Goal: Transaction & Acquisition: Purchase product/service

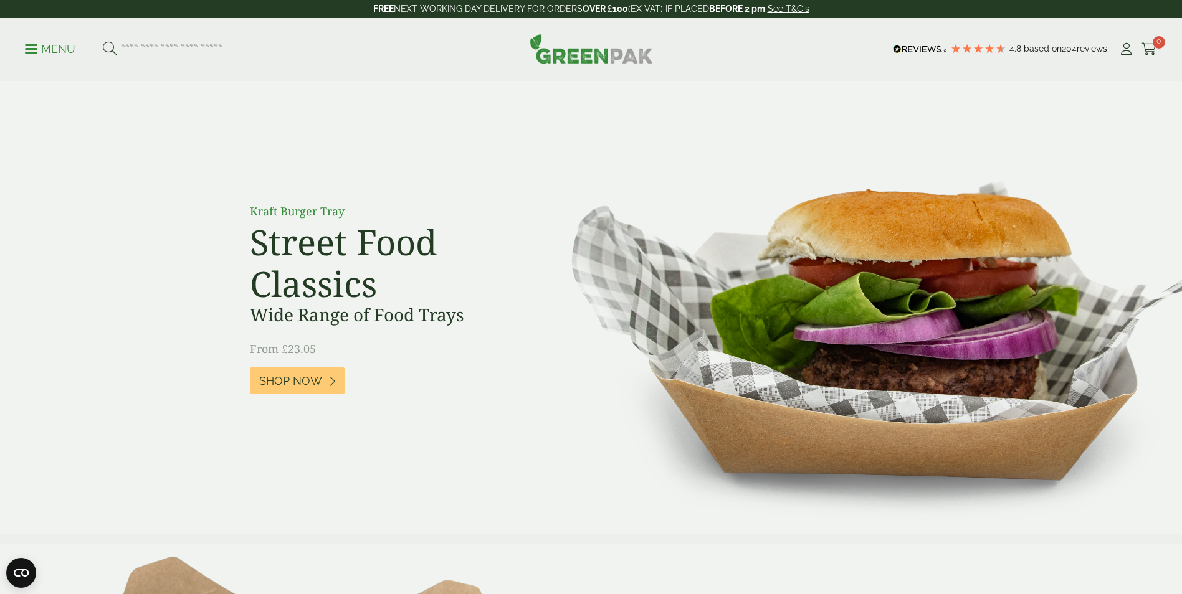
click at [166, 54] on input "search" at bounding box center [224, 49] width 209 height 26
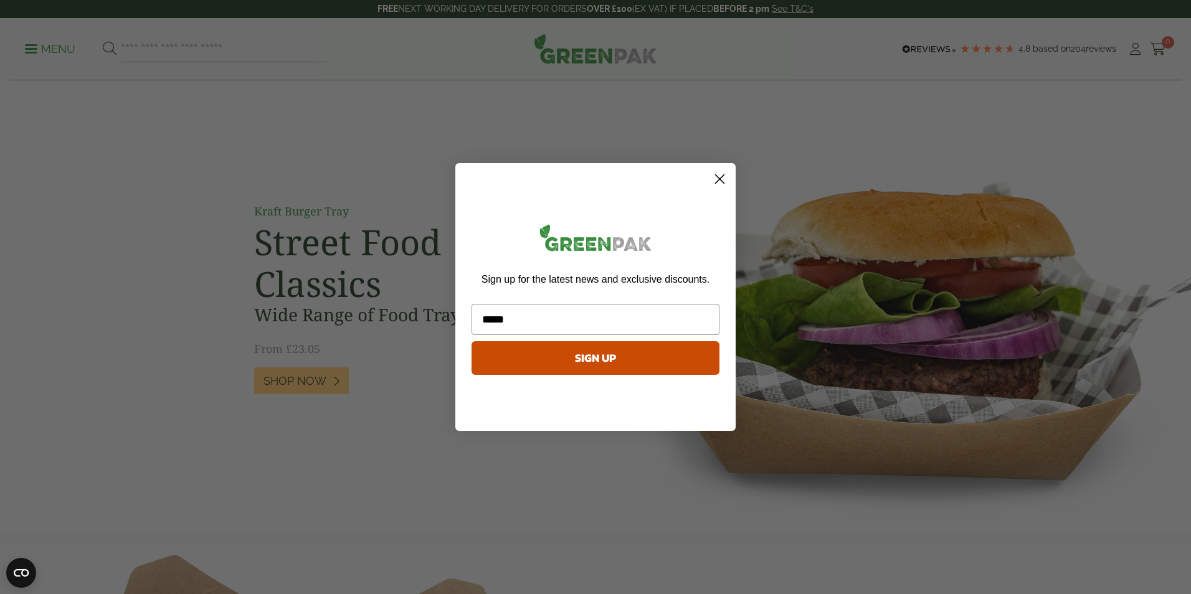
type input "*****"
click at [720, 179] on icon "Close dialog" at bounding box center [720, 179] width 9 height 9
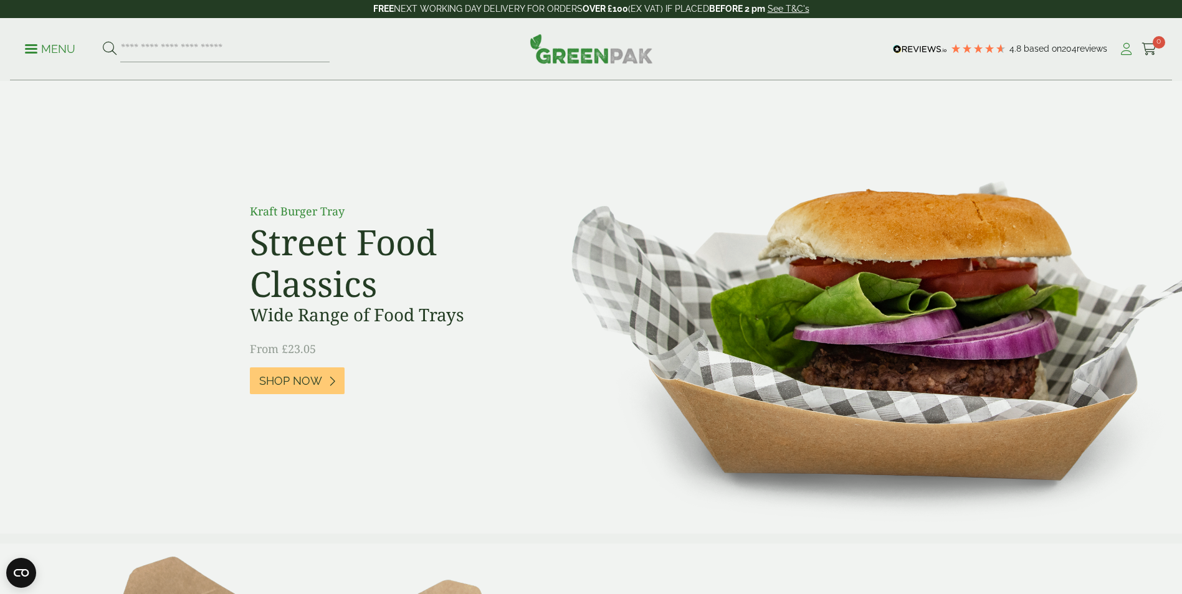
click at [1129, 49] on icon at bounding box center [1126, 49] width 16 height 12
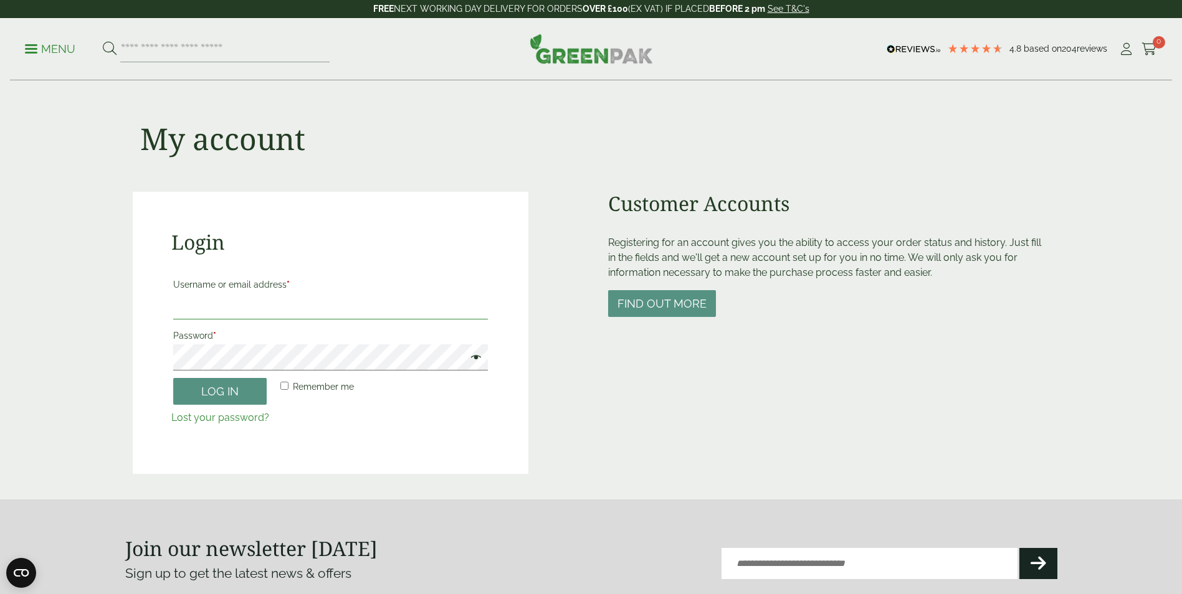
click at [238, 301] on input "Username or email address *" at bounding box center [330, 306] width 315 height 26
type input "**********"
click at [227, 343] on label "Password *" at bounding box center [330, 335] width 315 height 17
drag, startPoint x: 836, startPoint y: 68, endPoint x: 836, endPoint y: 93, distance: 25.6
click at [837, 79] on div "Menu 4.8 Based on 204 reviews My Account" at bounding box center [591, 49] width 1162 height 62
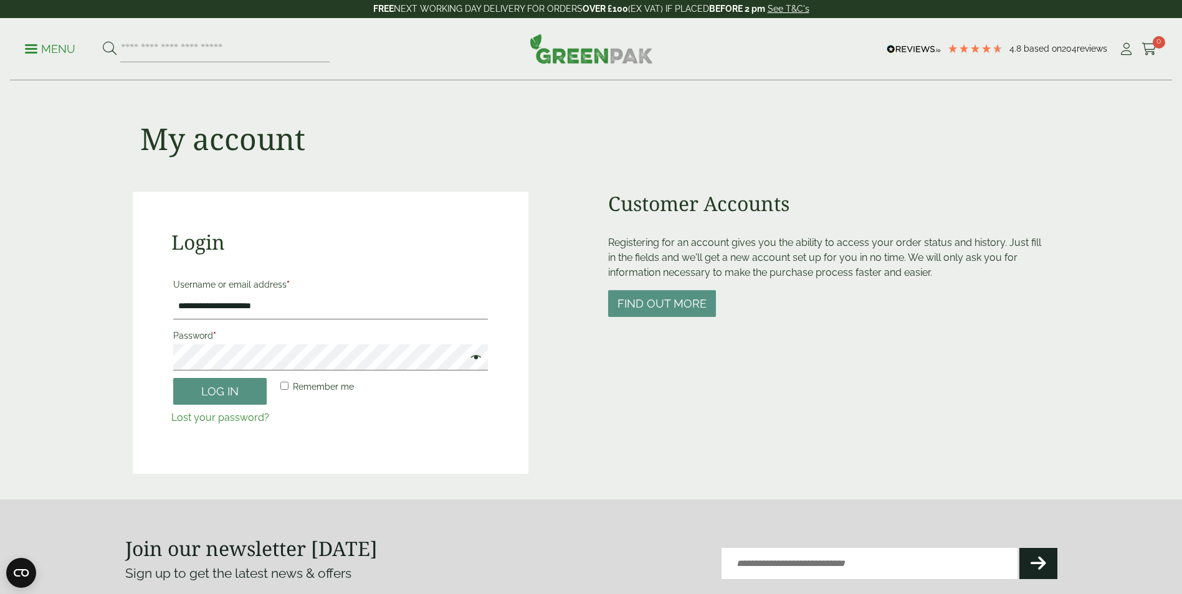
click at [288, 385] on label "Remember me" at bounding box center [316, 386] width 76 height 17
click at [229, 396] on button "Log in" at bounding box center [219, 391] width 93 height 27
click at [475, 360] on span at bounding box center [473, 358] width 16 height 15
click at [227, 393] on button "Log in" at bounding box center [219, 391] width 93 height 27
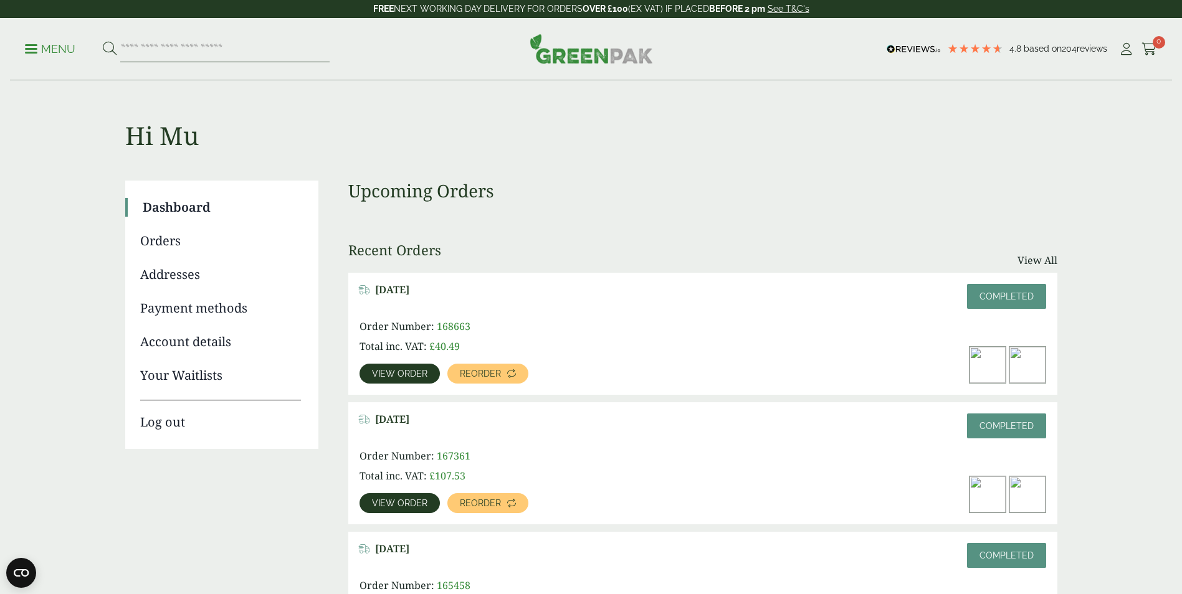
click at [197, 45] on input "search" at bounding box center [224, 49] width 209 height 26
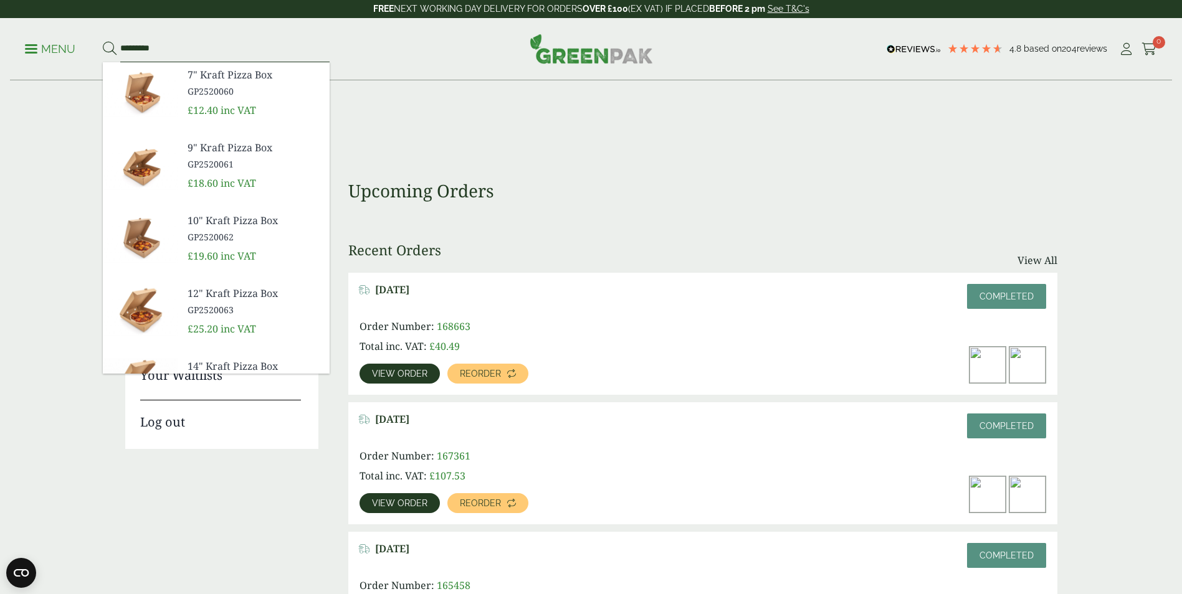
type input "*********"
click at [229, 299] on span "12" Kraft Pizza Box" at bounding box center [254, 293] width 132 height 15
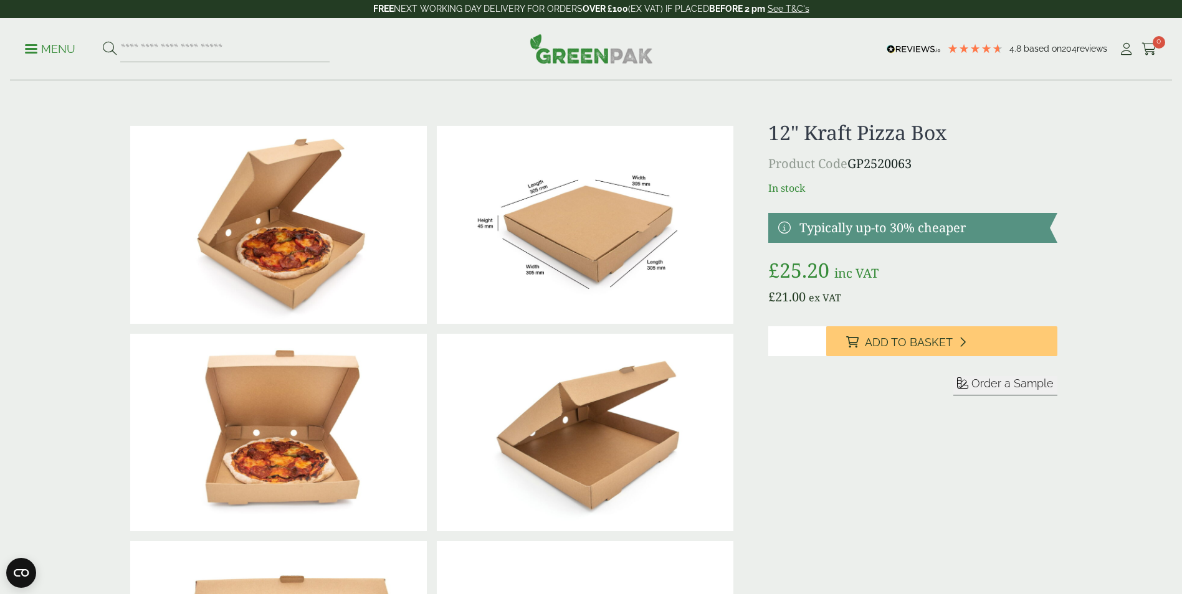
click at [817, 339] on input "*" at bounding box center [797, 341] width 58 height 30
type input "*"
click at [816, 339] on input "*" at bounding box center [797, 341] width 58 height 30
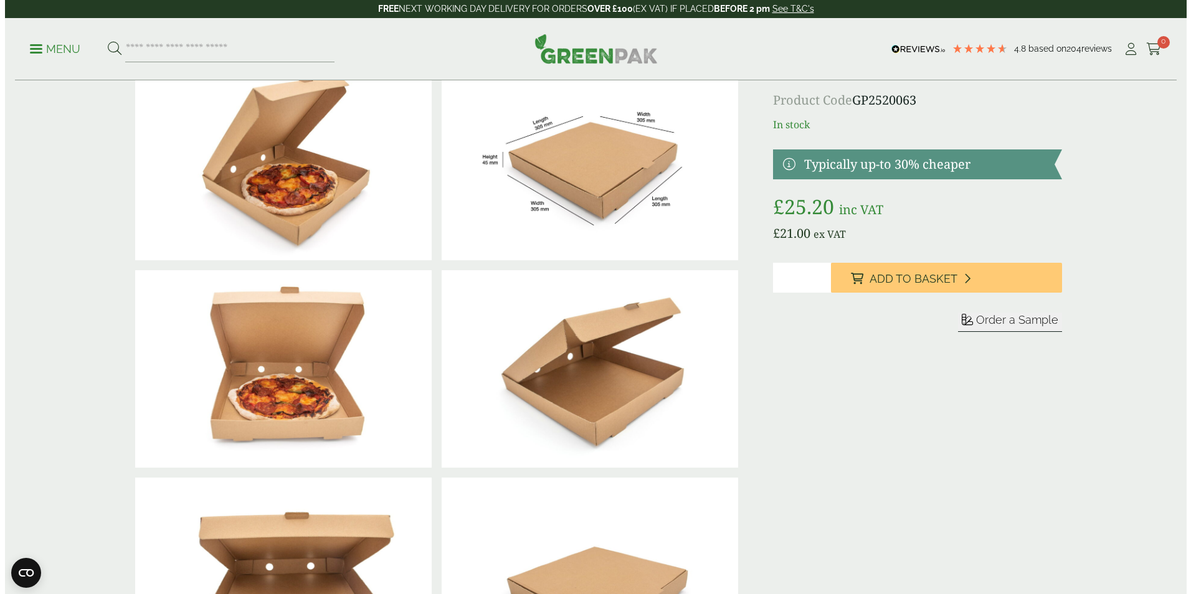
scroll to position [62, 0]
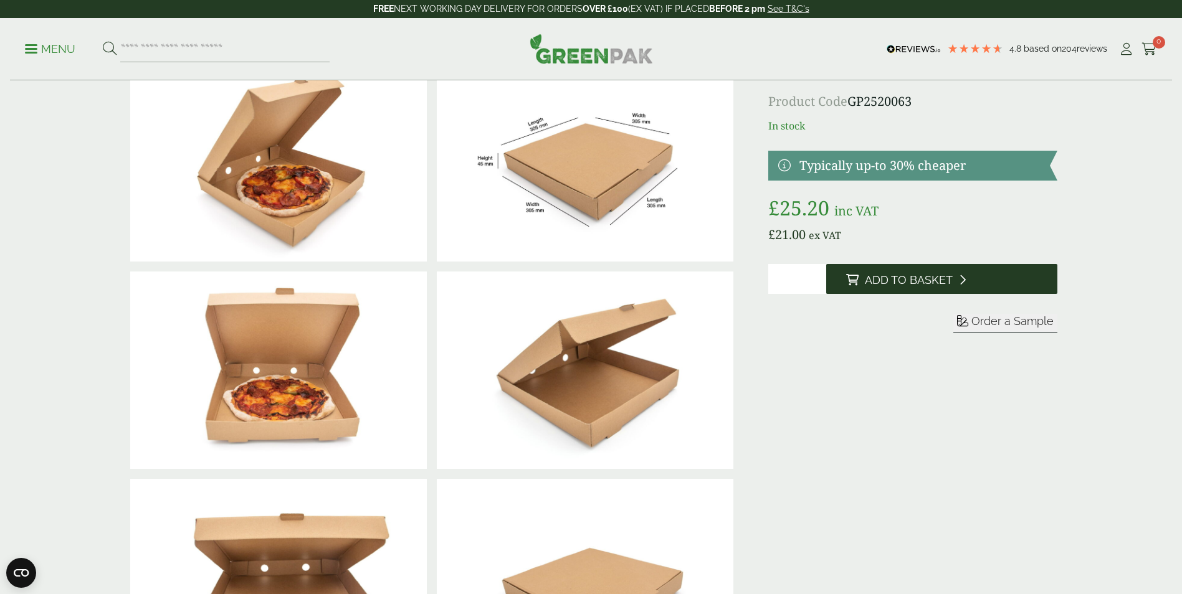
click at [916, 280] on span "Add to Basket" at bounding box center [909, 281] width 88 height 14
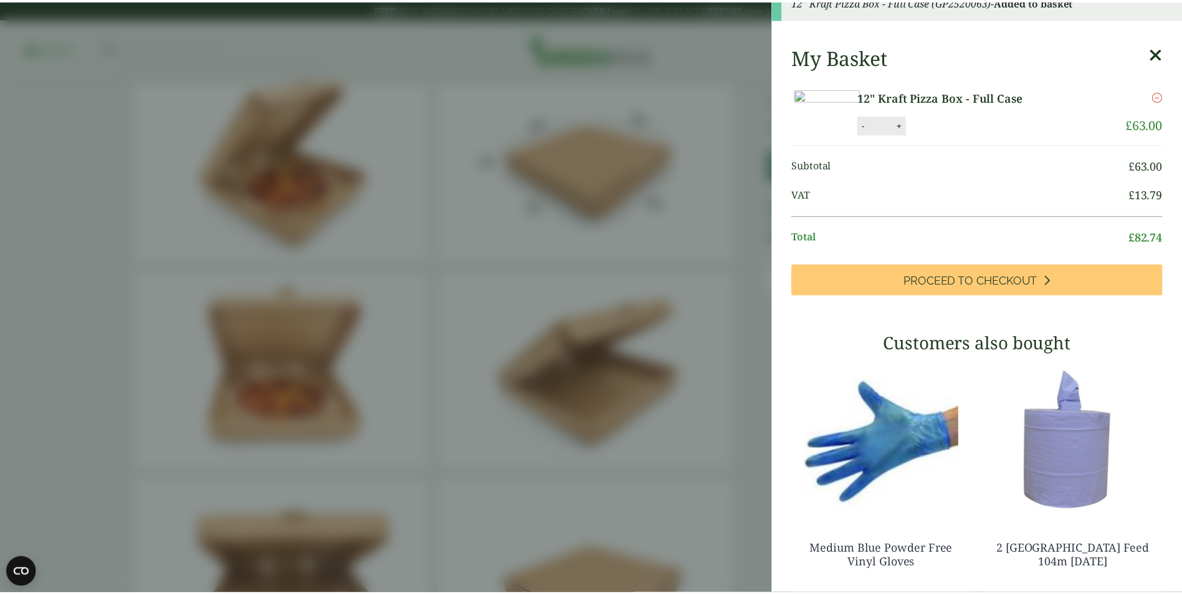
scroll to position [0, 0]
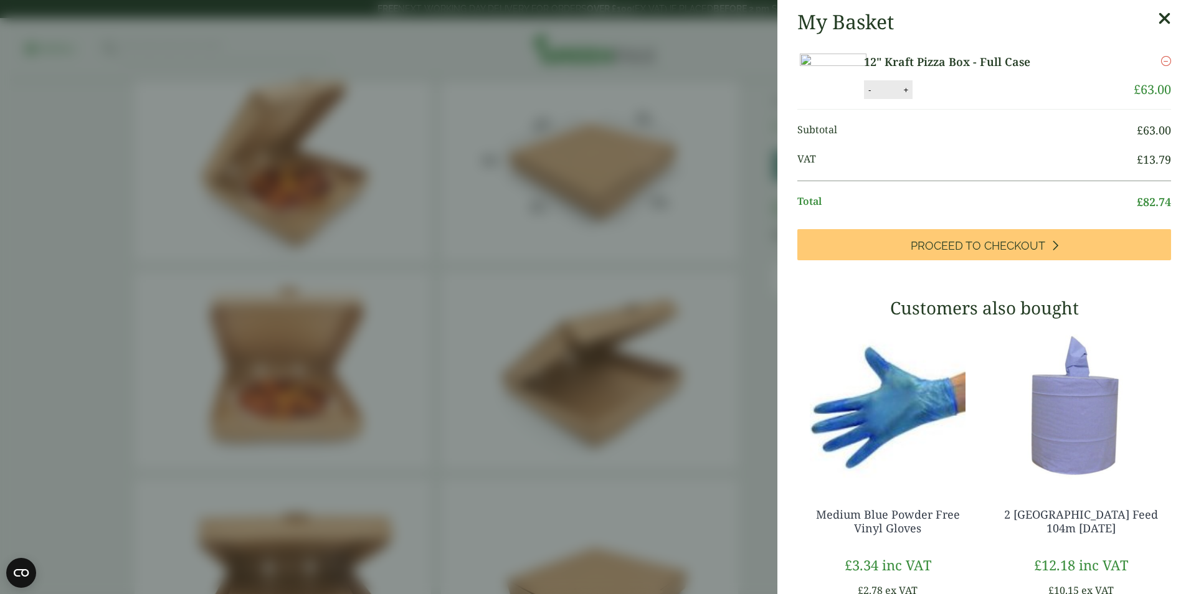
click at [652, 135] on aside "My Basket 12" Kraft Pizza Box - Full Case 12" Kraft Pizza Box - Full Case quant…" at bounding box center [595, 297] width 1191 height 594
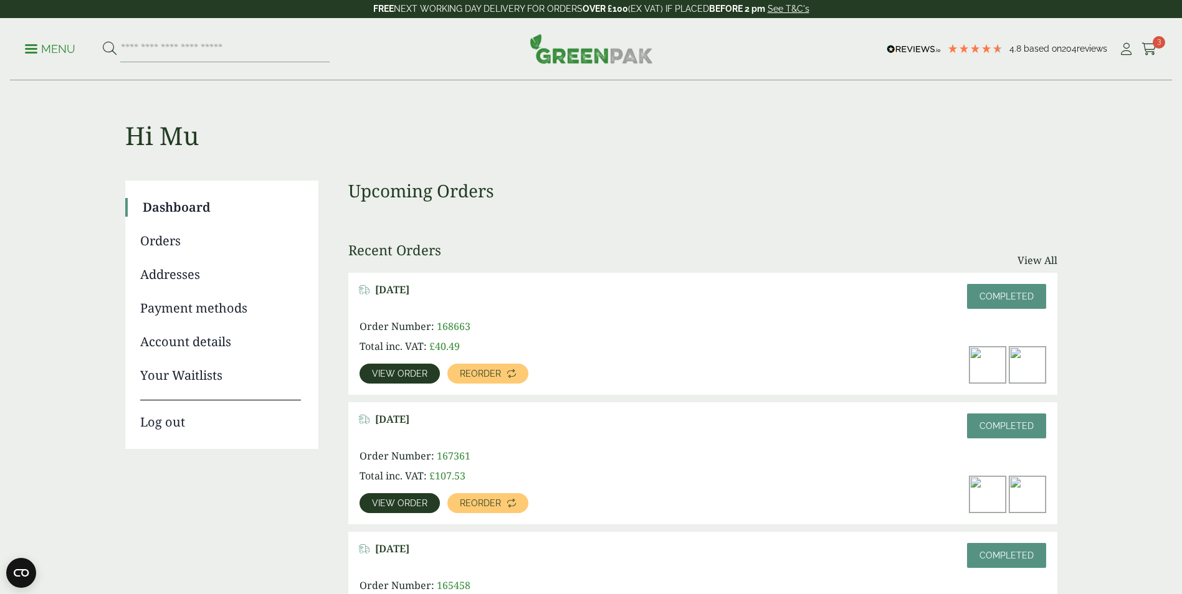
click at [36, 52] on link "Menu" at bounding box center [50, 48] width 50 height 12
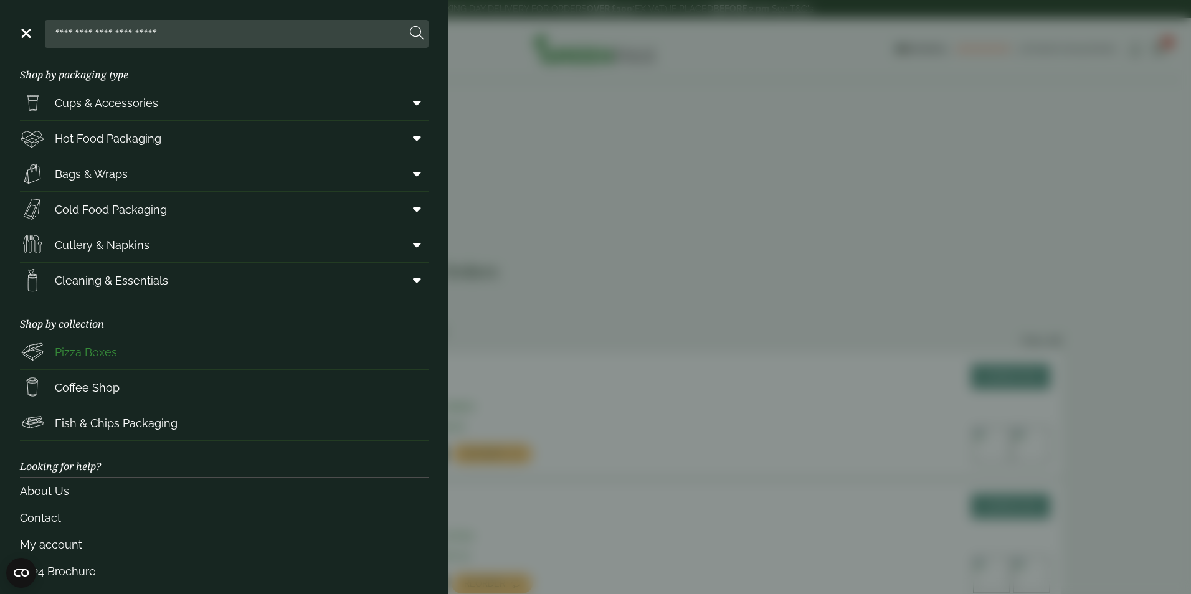
scroll to position [24, 0]
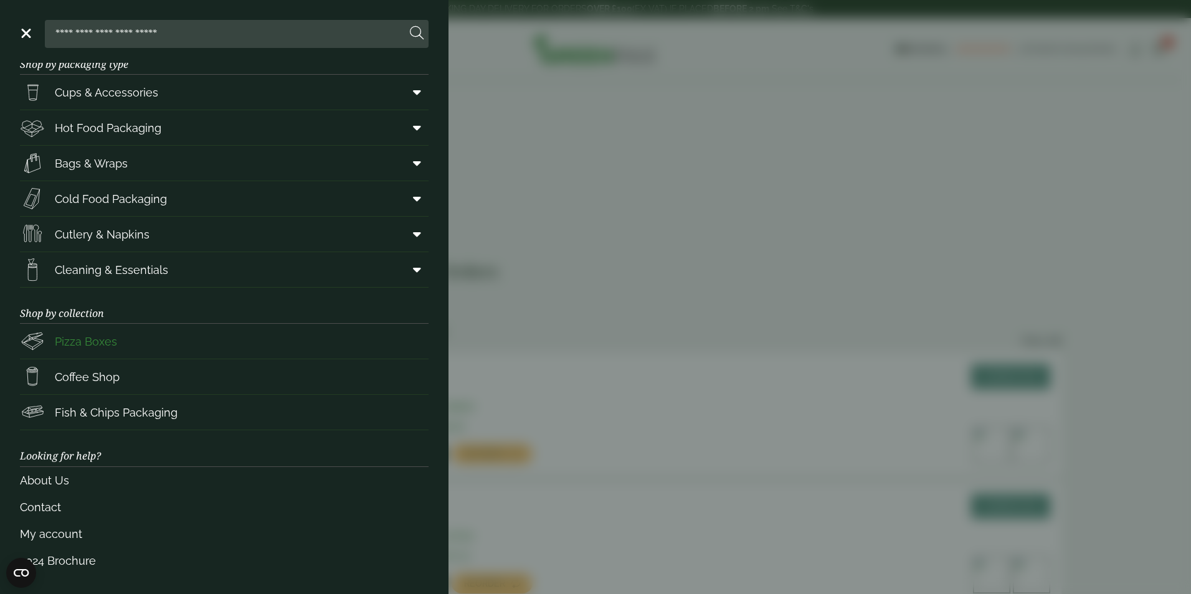
click at [97, 339] on span "Pizza Boxes" at bounding box center [86, 341] width 62 height 17
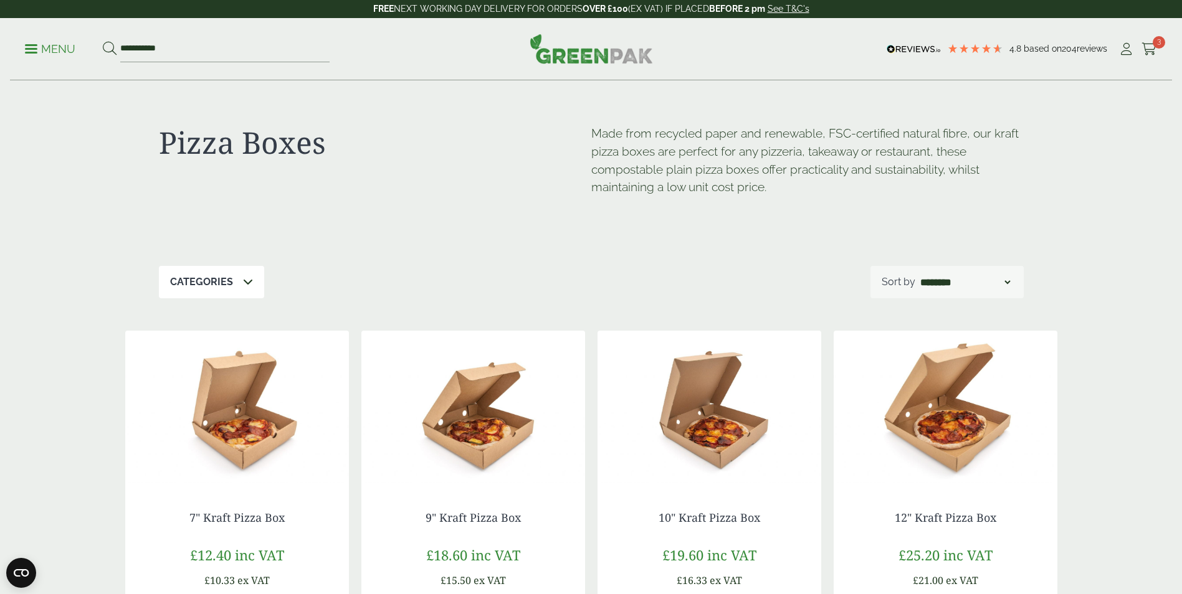
click at [29, 49] on span at bounding box center [31, 49] width 12 height 2
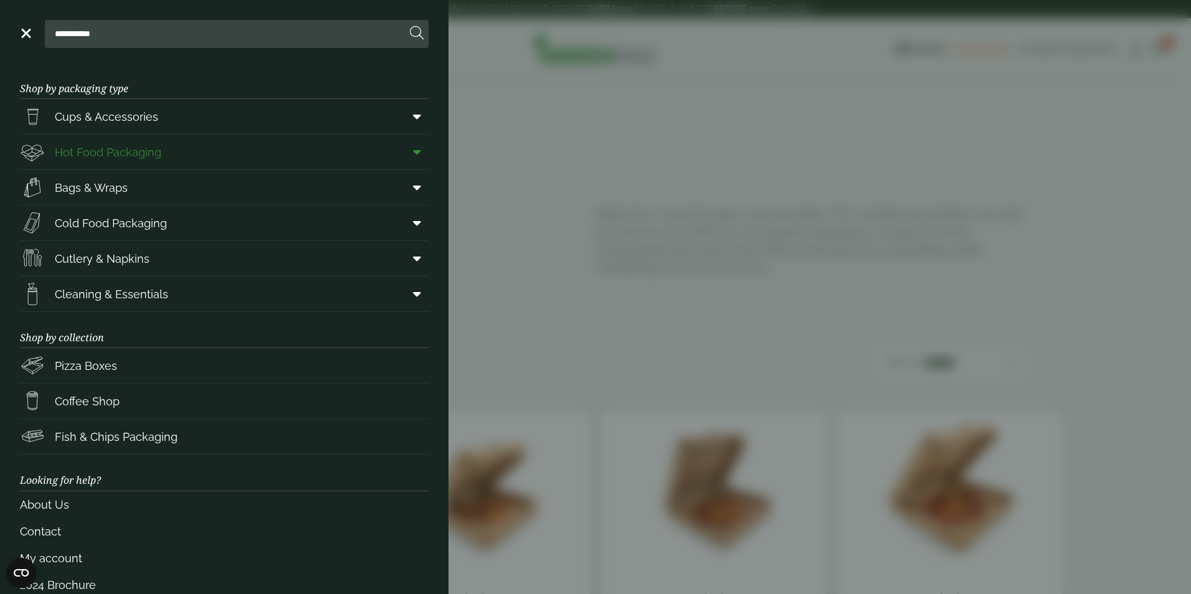
click at [104, 150] on span "Hot Food Packaging" at bounding box center [108, 152] width 107 height 17
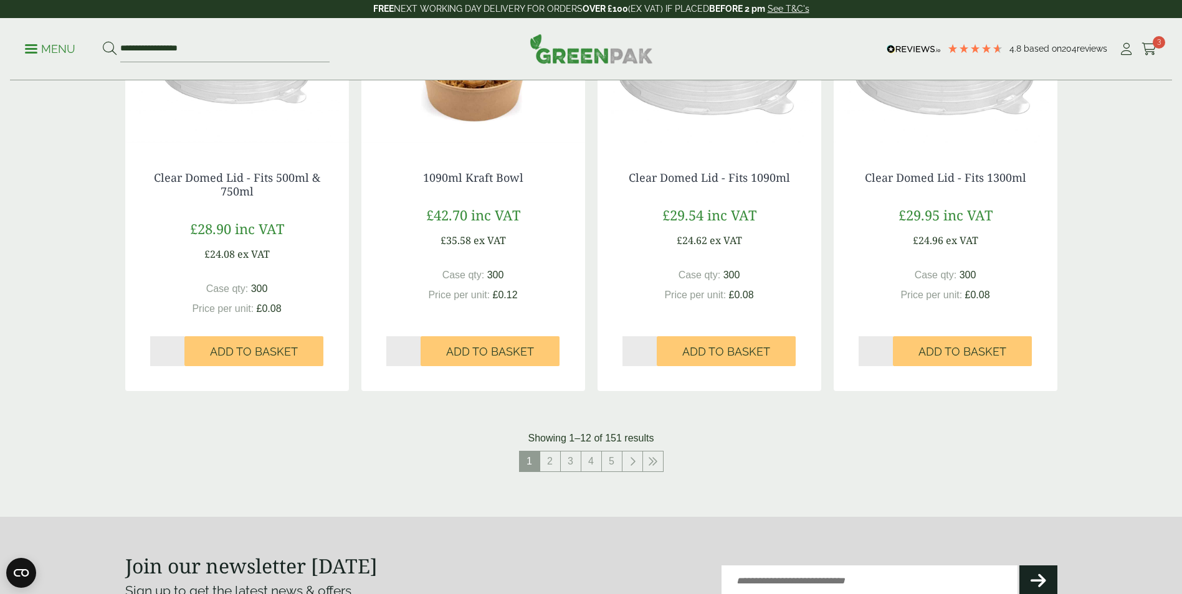
scroll to position [1246, 0]
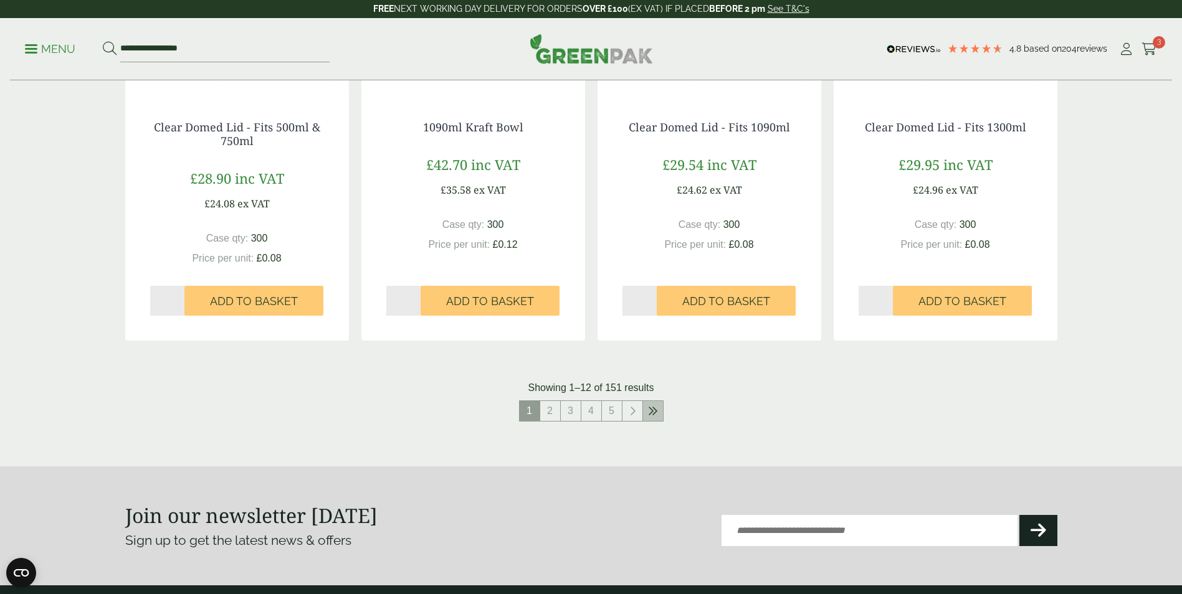
click at [648, 407] on icon at bounding box center [653, 411] width 10 height 10
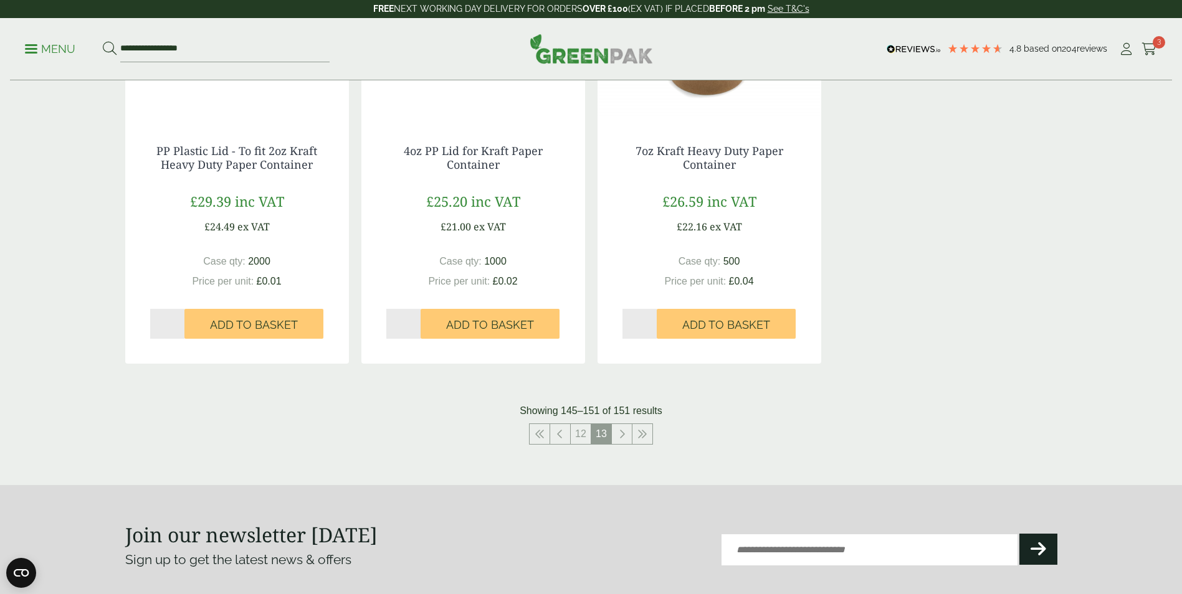
scroll to position [872, 0]
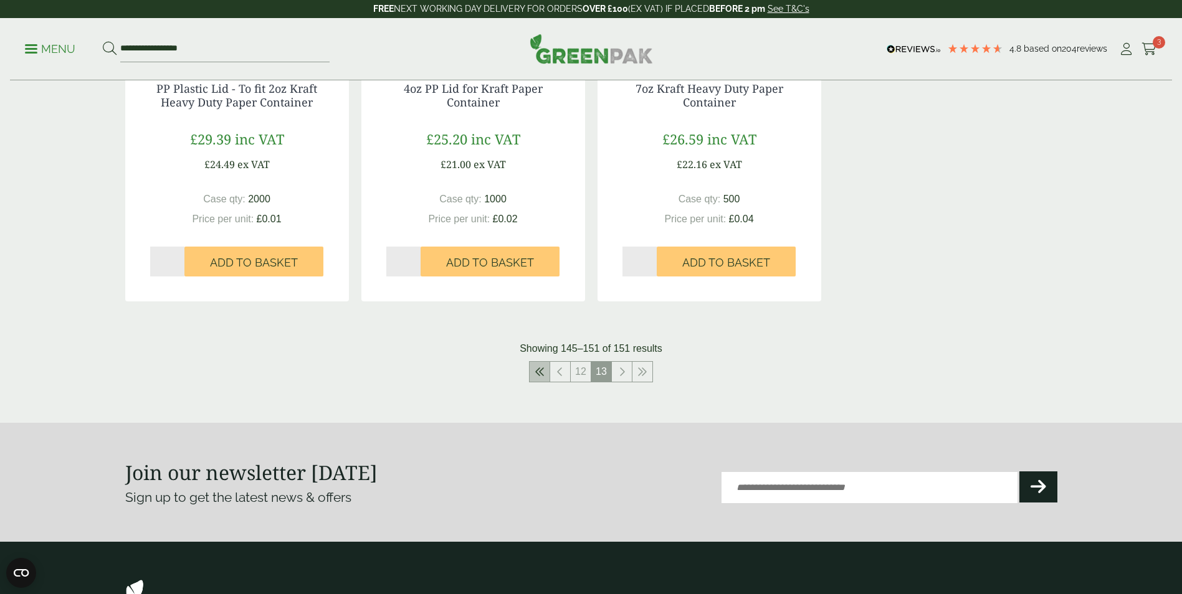
click at [545, 373] on link at bounding box center [540, 372] width 20 height 20
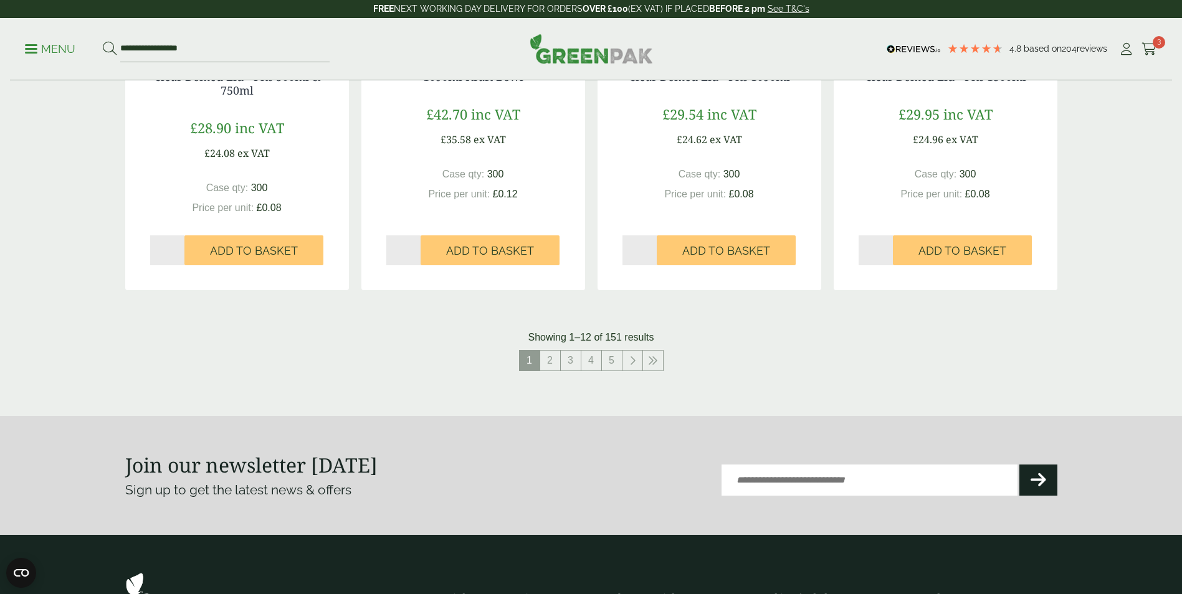
scroll to position [1308, 0]
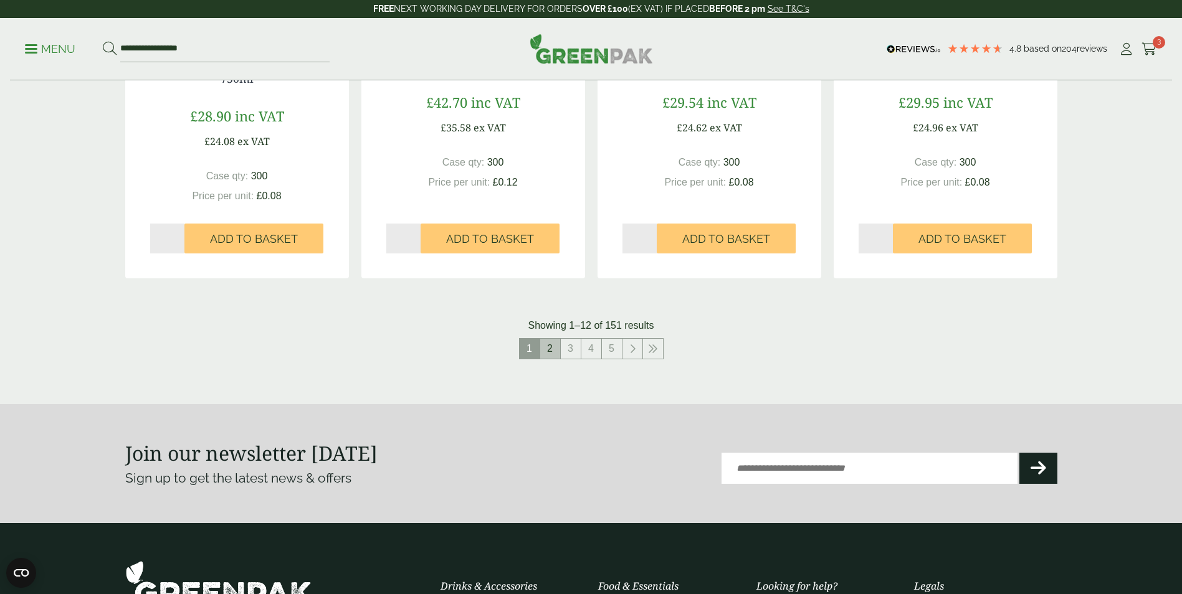
click at [546, 348] on link "2" at bounding box center [550, 349] width 20 height 20
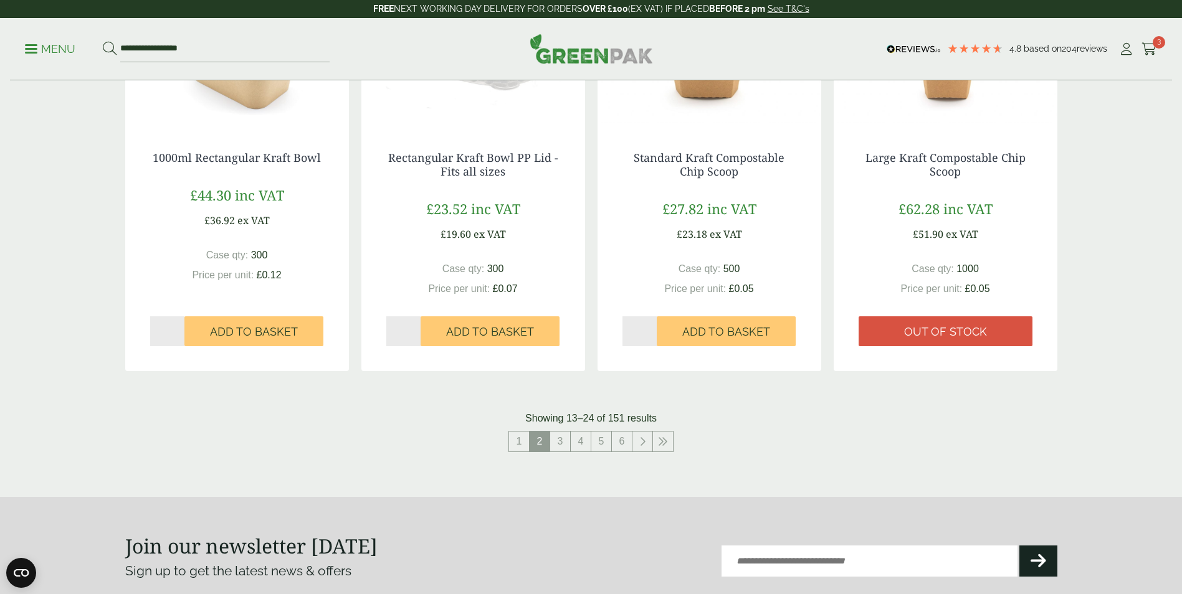
scroll to position [1246, 0]
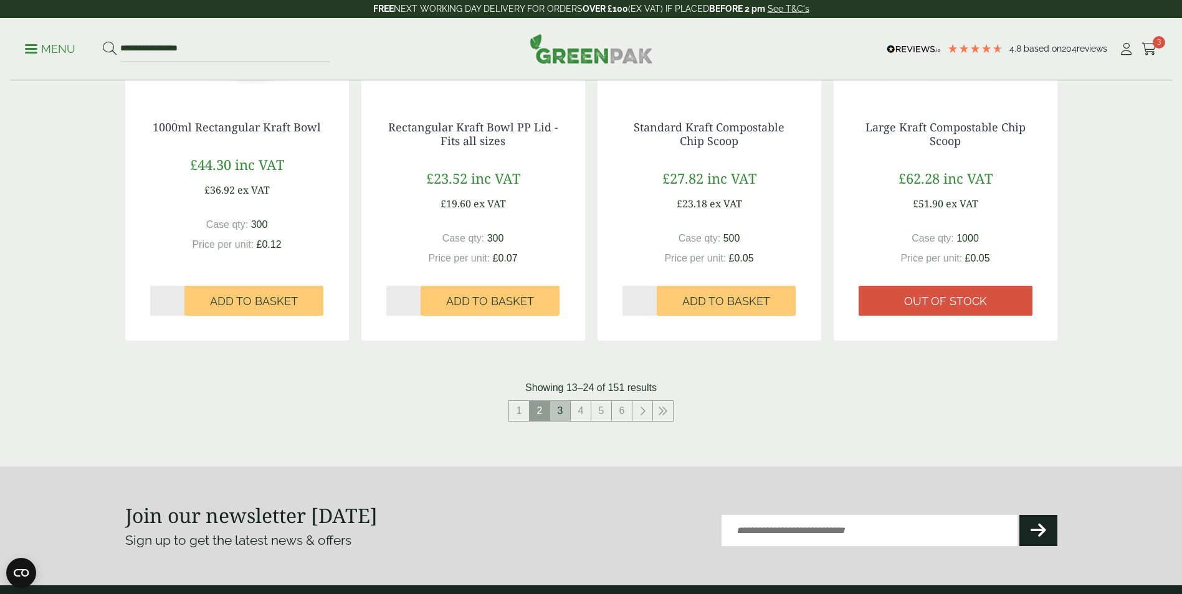
click at [564, 406] on link "3" at bounding box center [560, 411] width 20 height 20
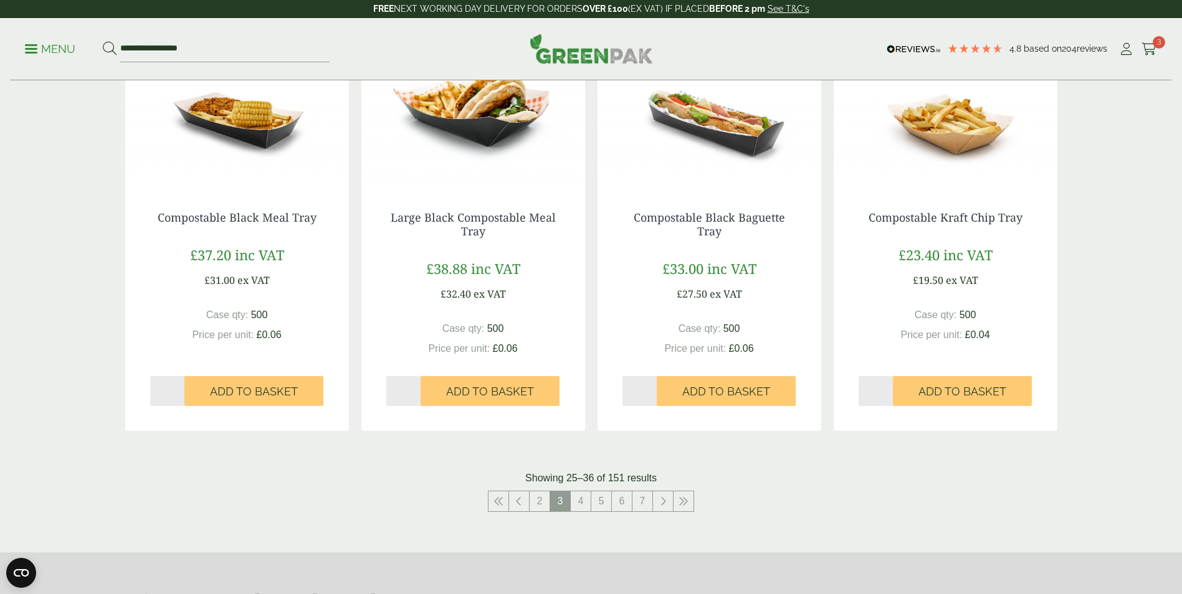
scroll to position [1184, 0]
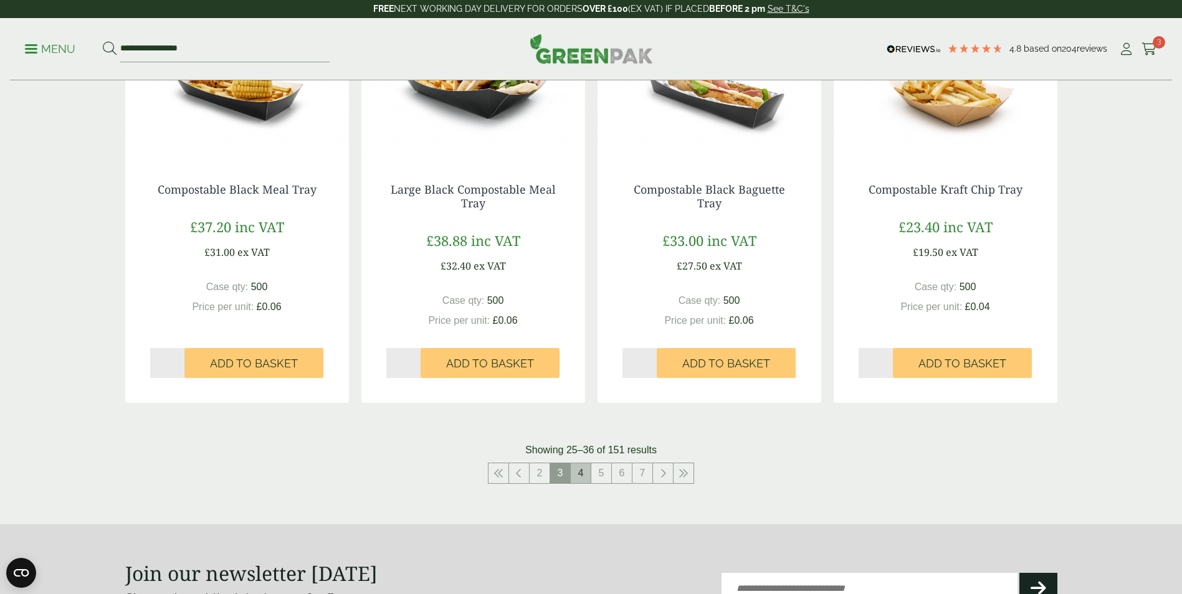
click at [579, 465] on link "4" at bounding box center [581, 474] width 20 height 20
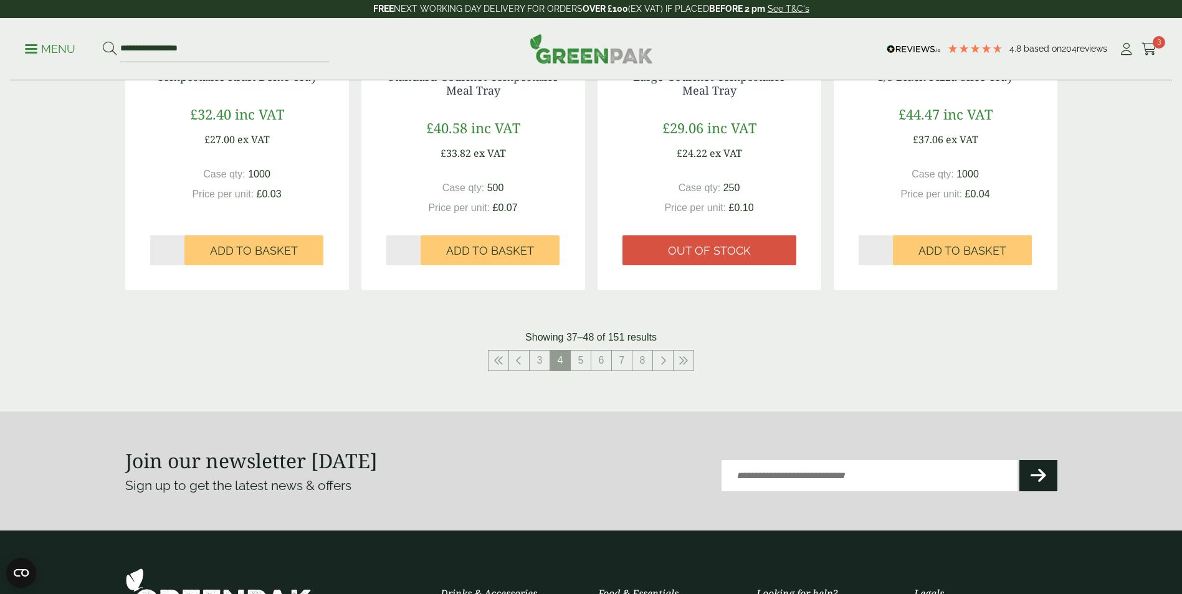
scroll to position [1308, 0]
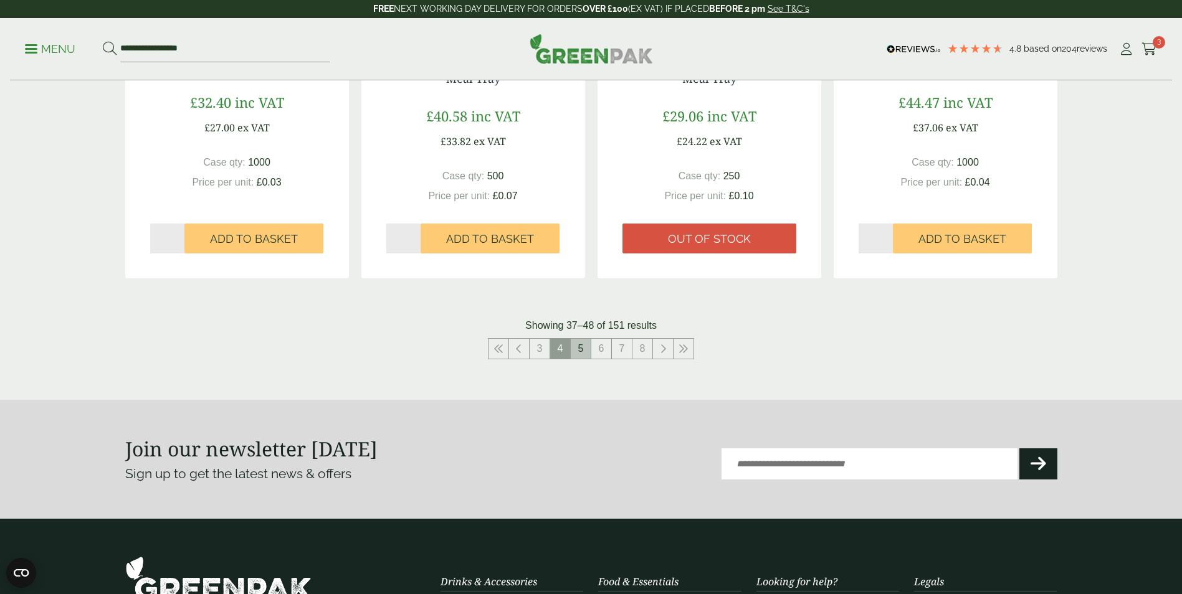
click at [582, 348] on link "5" at bounding box center [581, 349] width 20 height 20
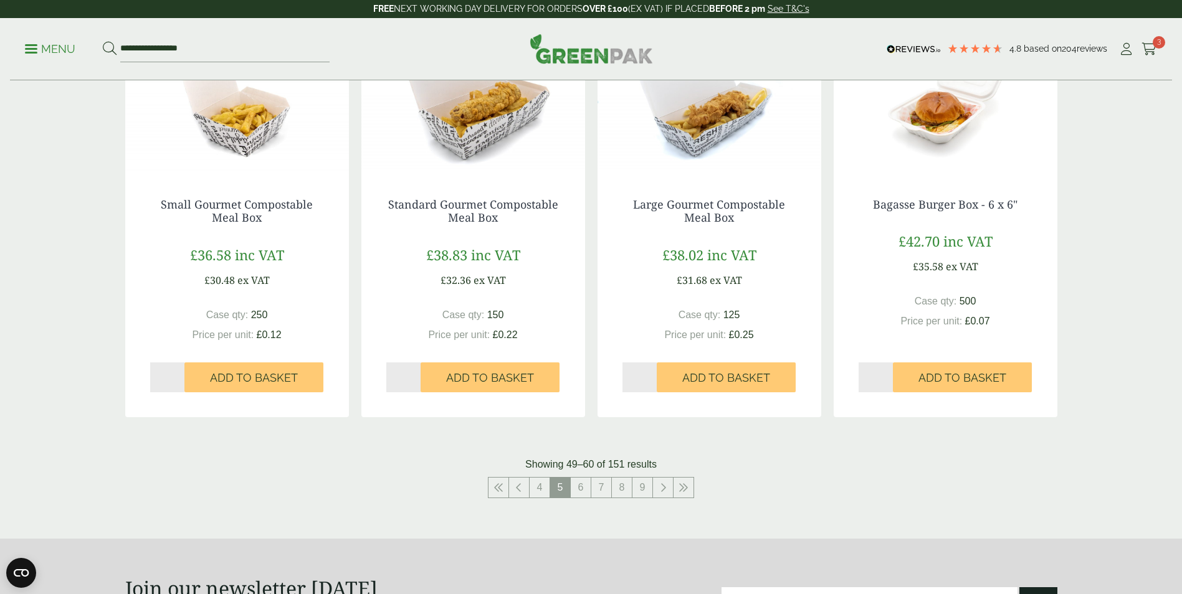
scroll to position [1184, 0]
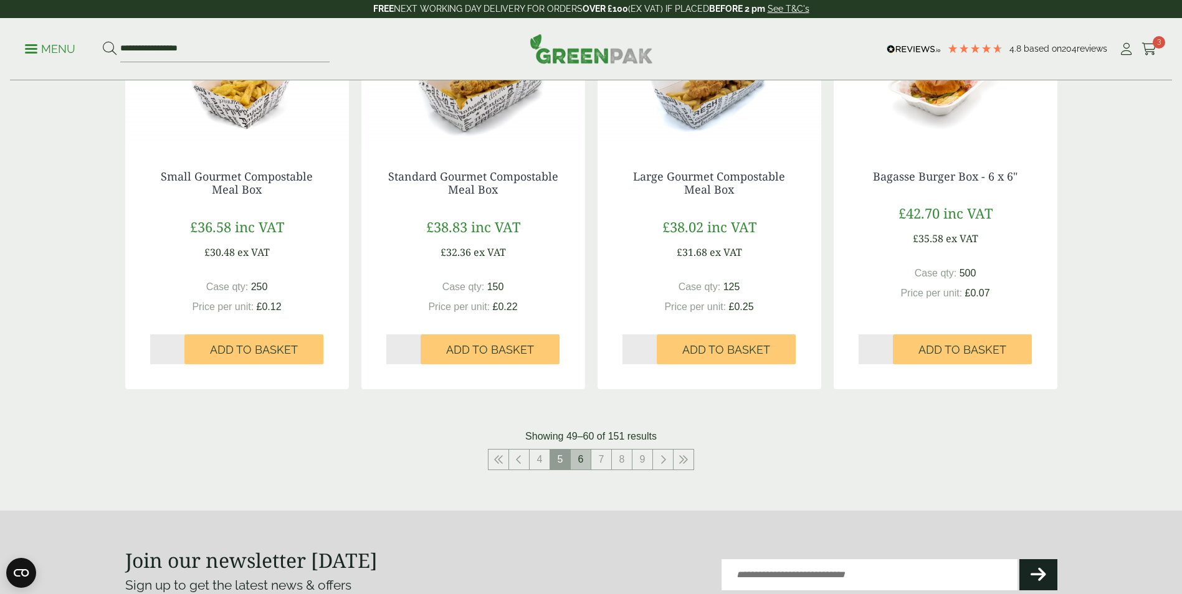
click at [581, 461] on link "6" at bounding box center [581, 460] width 20 height 20
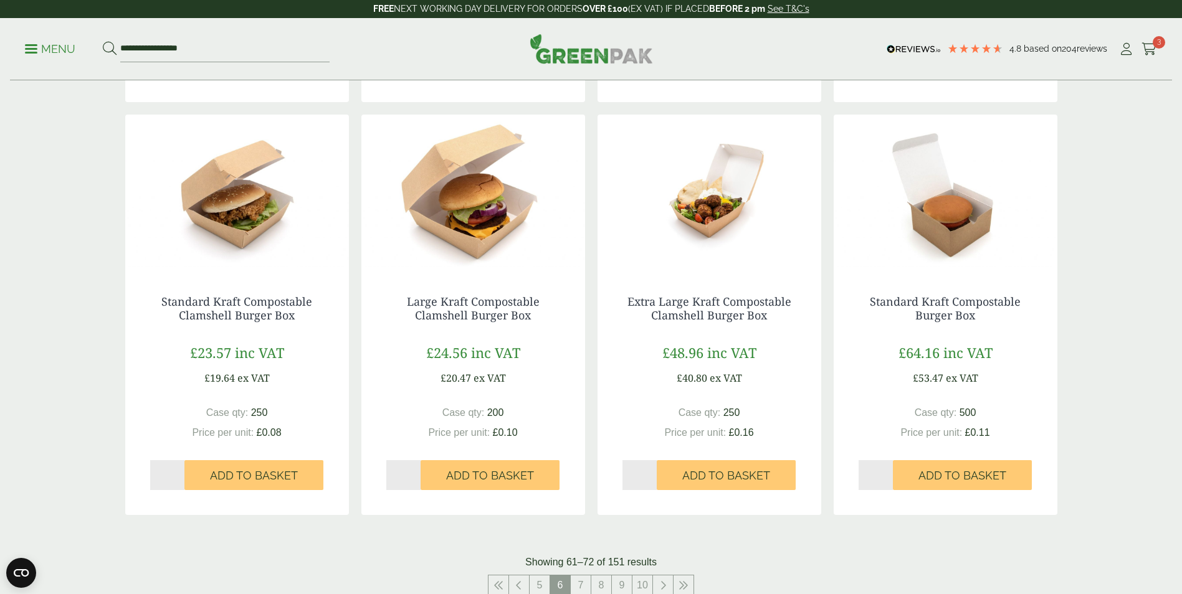
scroll to position [1121, 0]
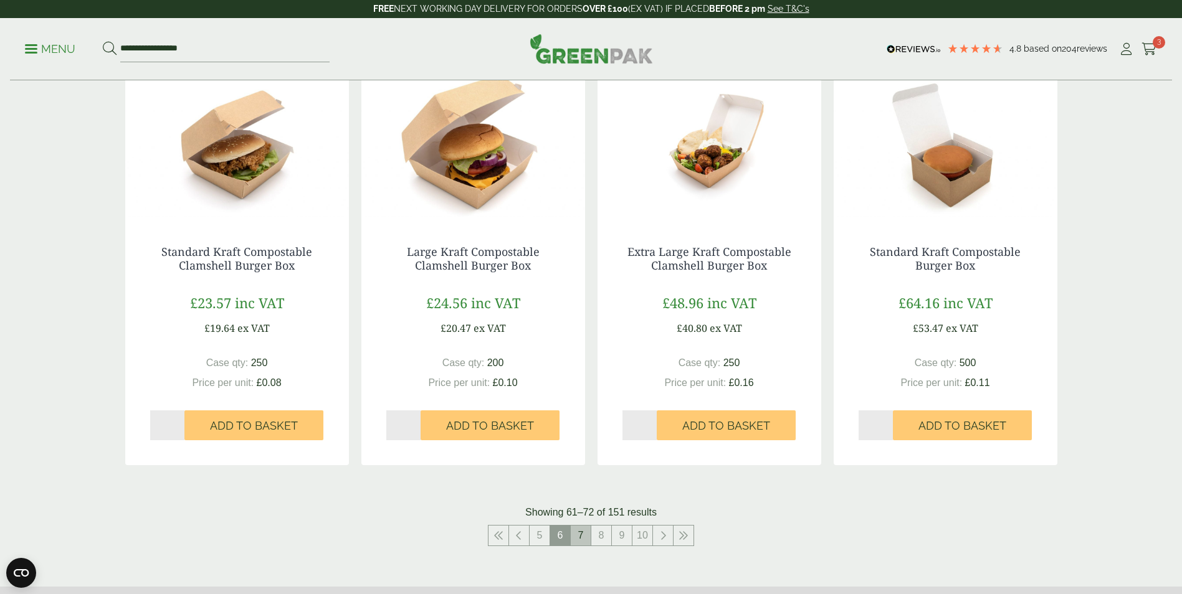
click at [583, 536] on link "7" at bounding box center [581, 536] width 20 height 20
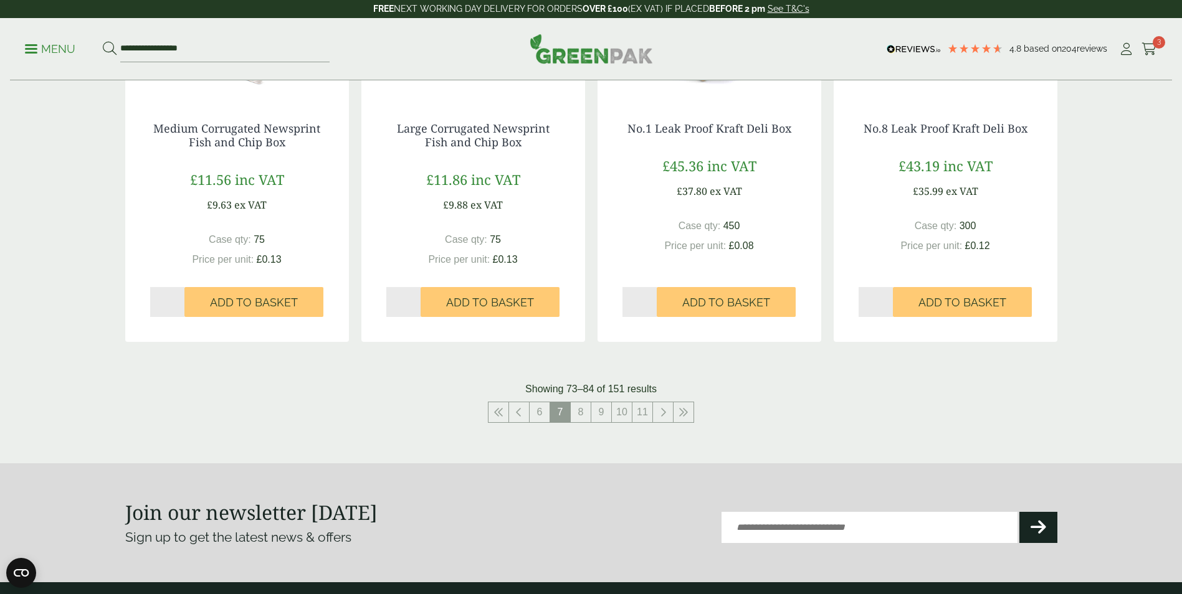
scroll to position [1246, 0]
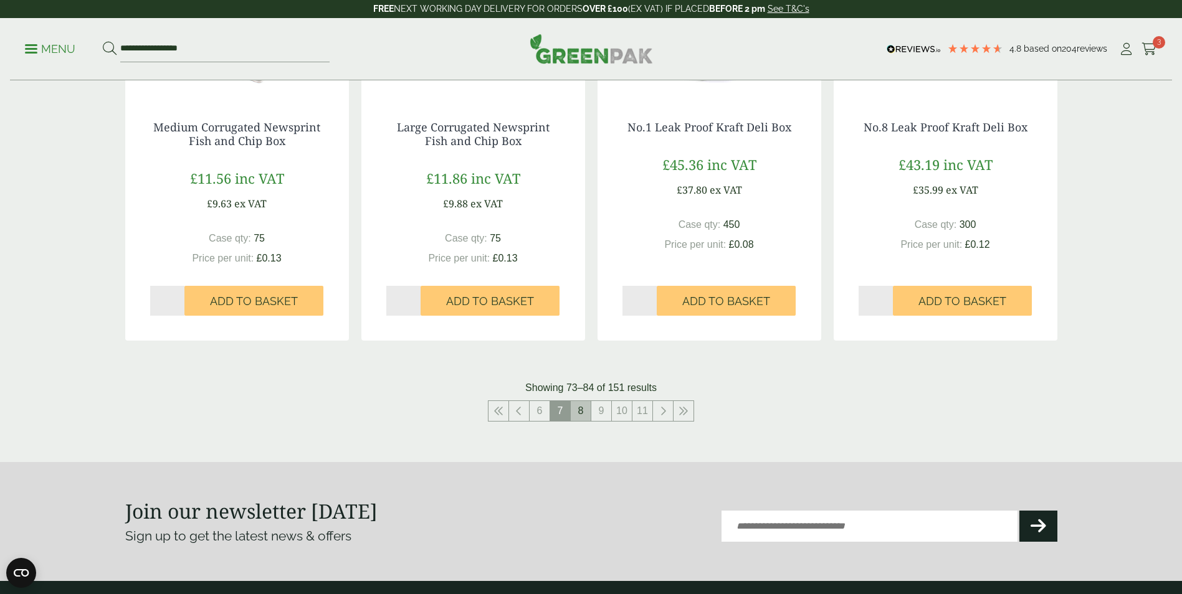
click at [581, 415] on link "8" at bounding box center [581, 411] width 20 height 20
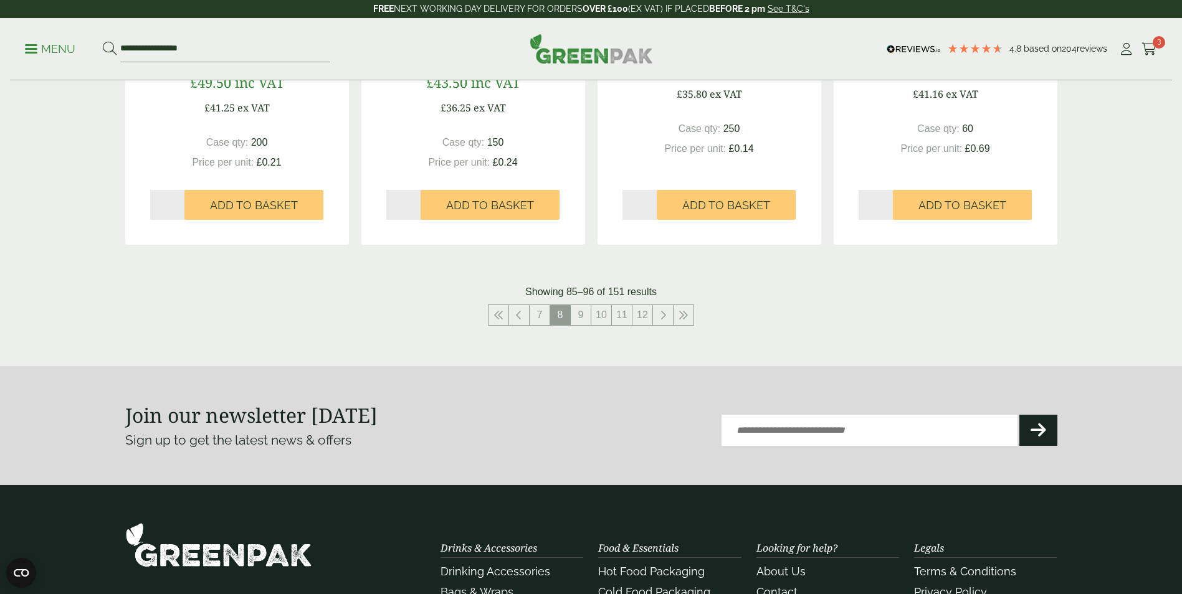
scroll to position [1371, 0]
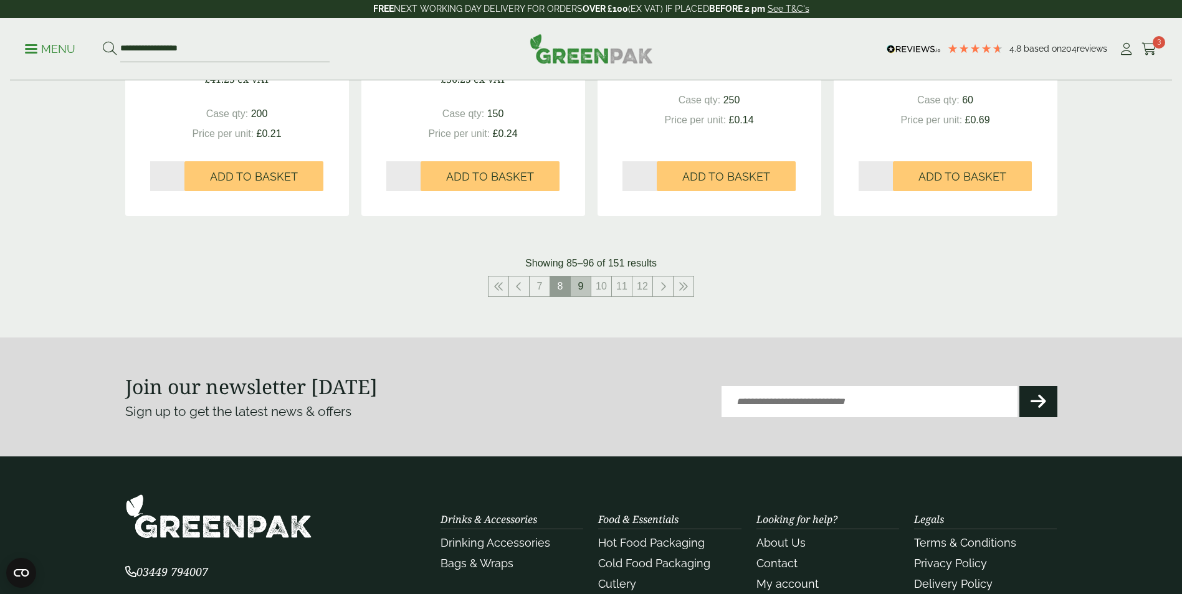
click at [583, 286] on link "9" at bounding box center [581, 287] width 20 height 20
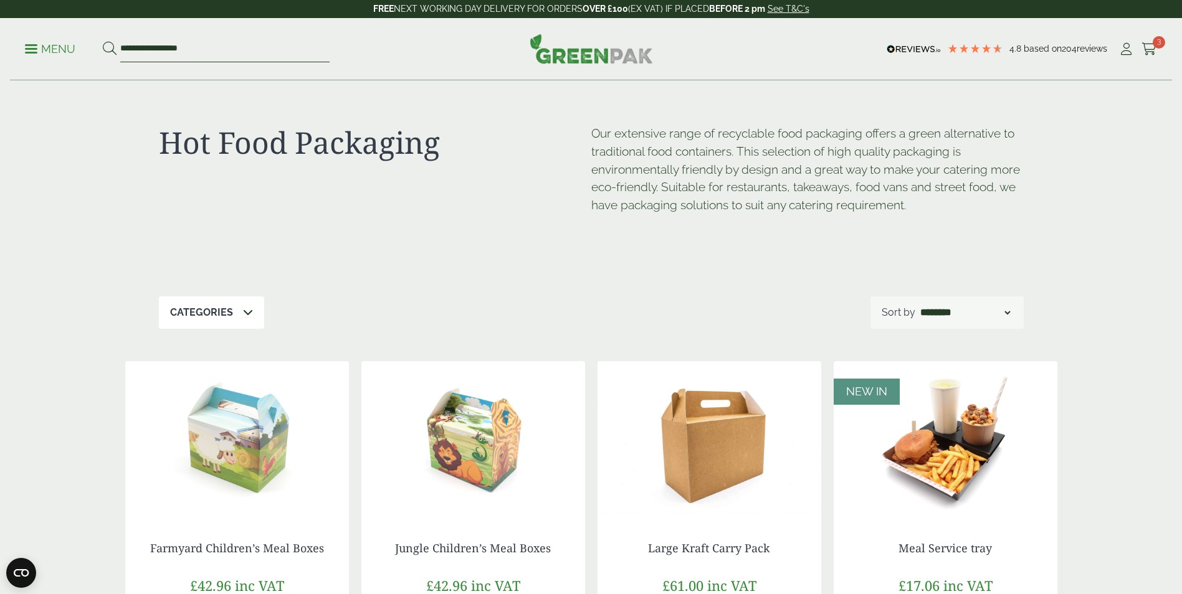
click at [216, 50] on input "**********" at bounding box center [224, 49] width 209 height 26
type input "*"
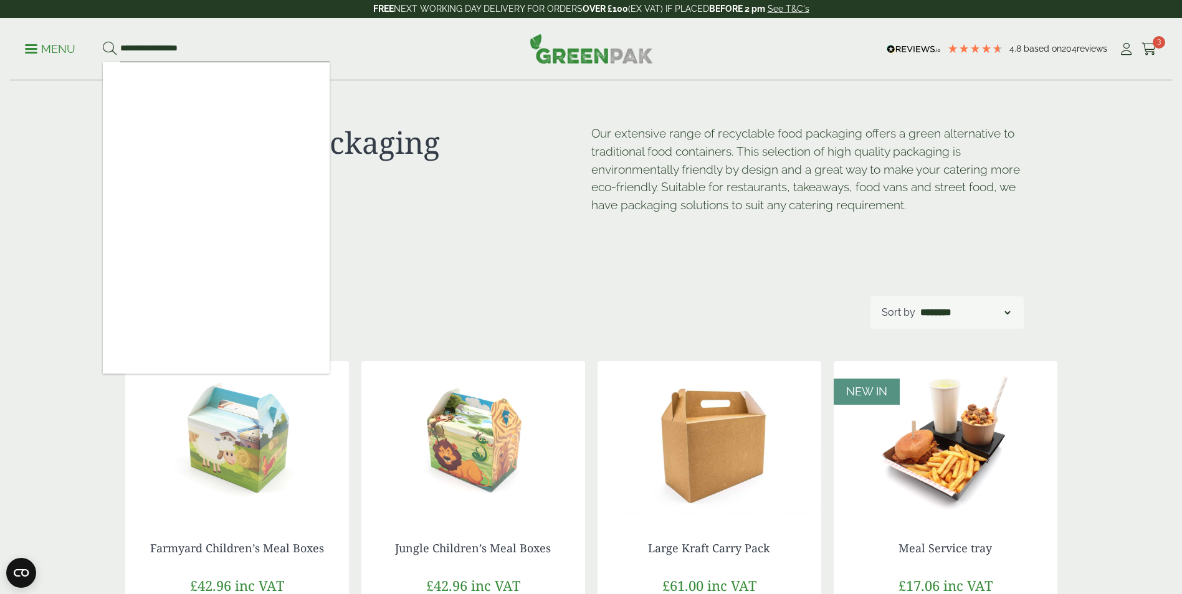
type input "**********"
click at [103, 41] on button at bounding box center [110, 49] width 14 height 16
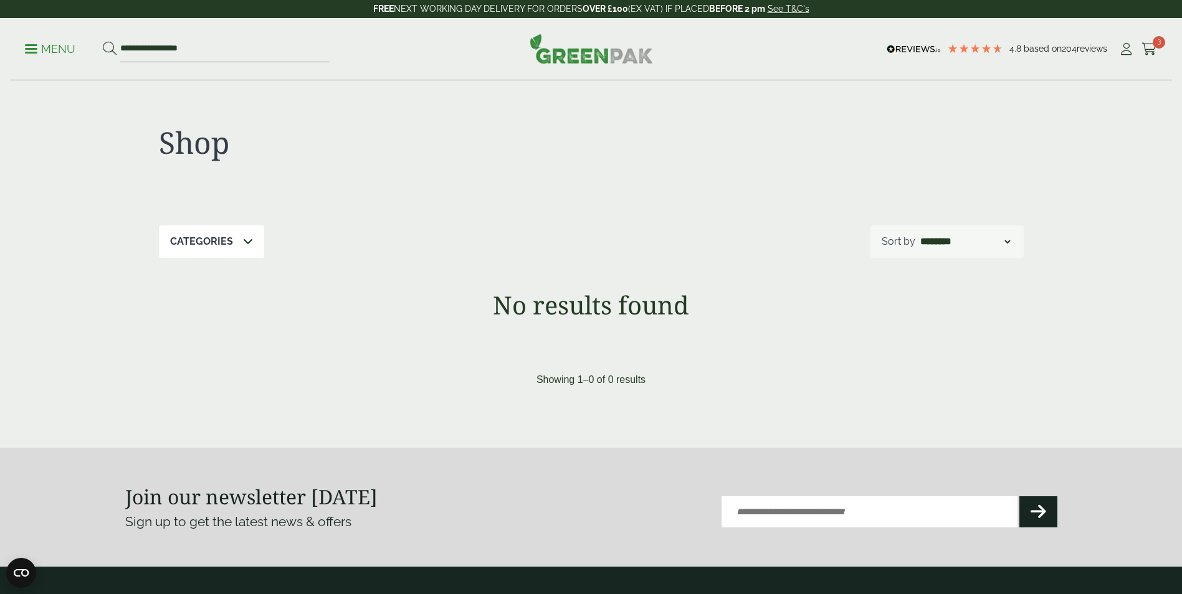
click at [31, 50] on p "Menu" at bounding box center [50, 49] width 50 height 15
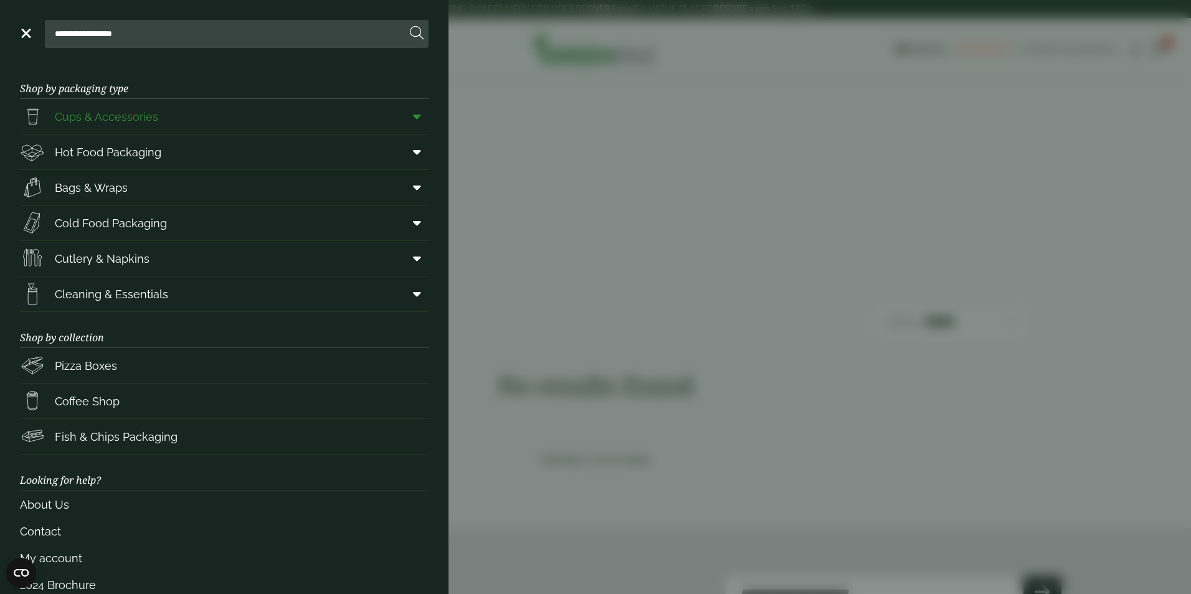
click at [112, 118] on span "Cups & Accessories" at bounding box center [106, 116] width 103 height 17
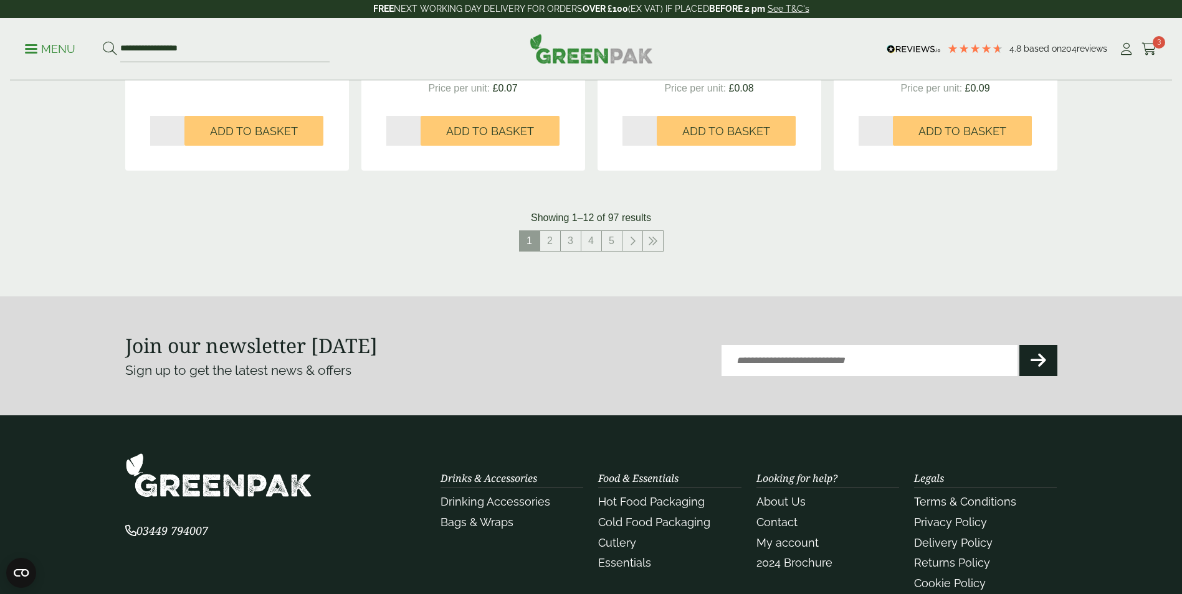
scroll to position [1371, 0]
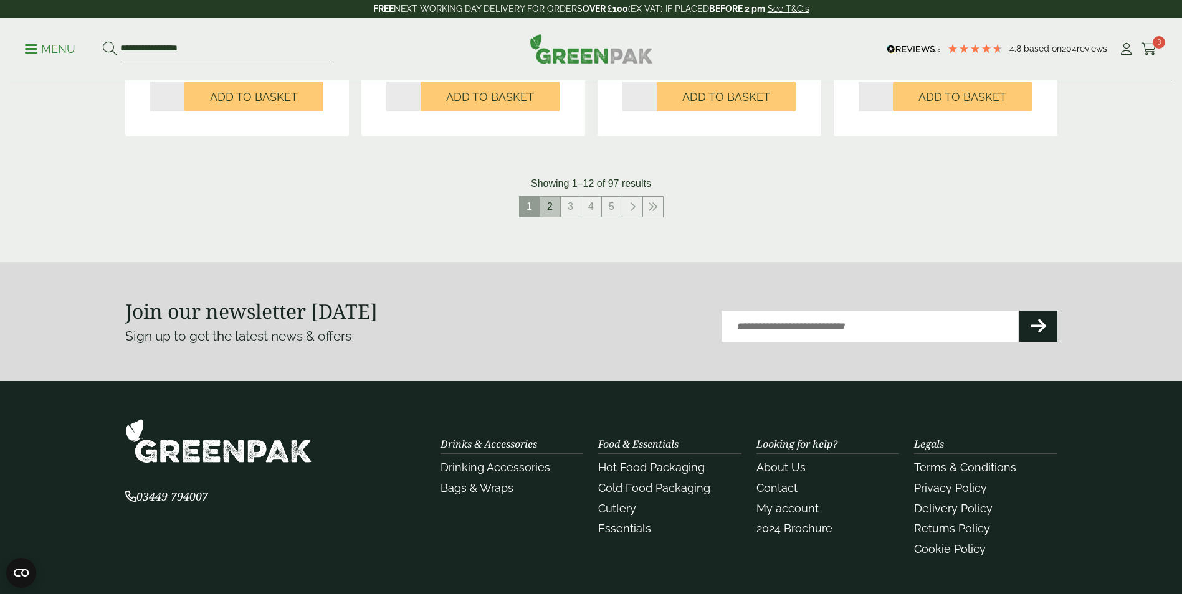
click at [551, 202] on link "2" at bounding box center [550, 207] width 20 height 20
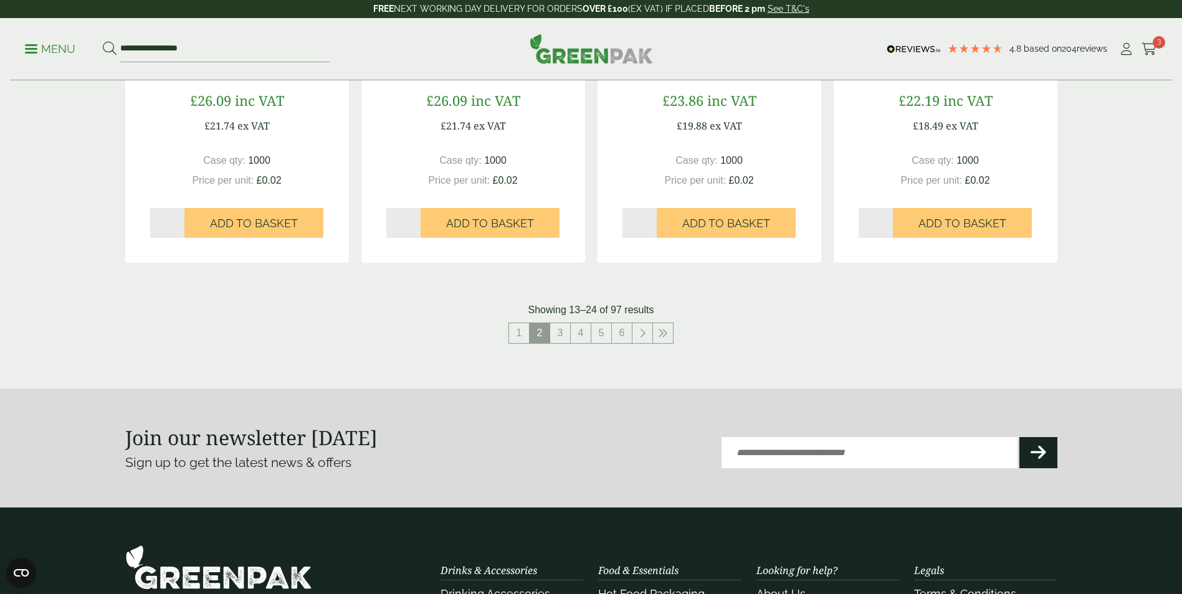
scroll to position [1246, 0]
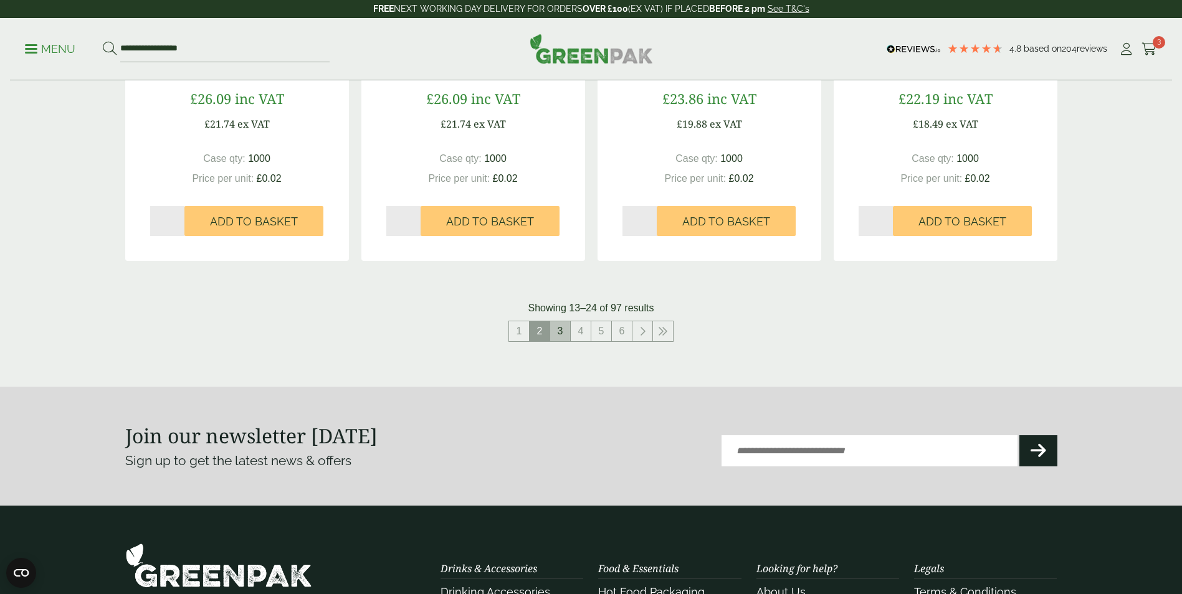
click at [565, 331] on link "3" at bounding box center [560, 331] width 20 height 20
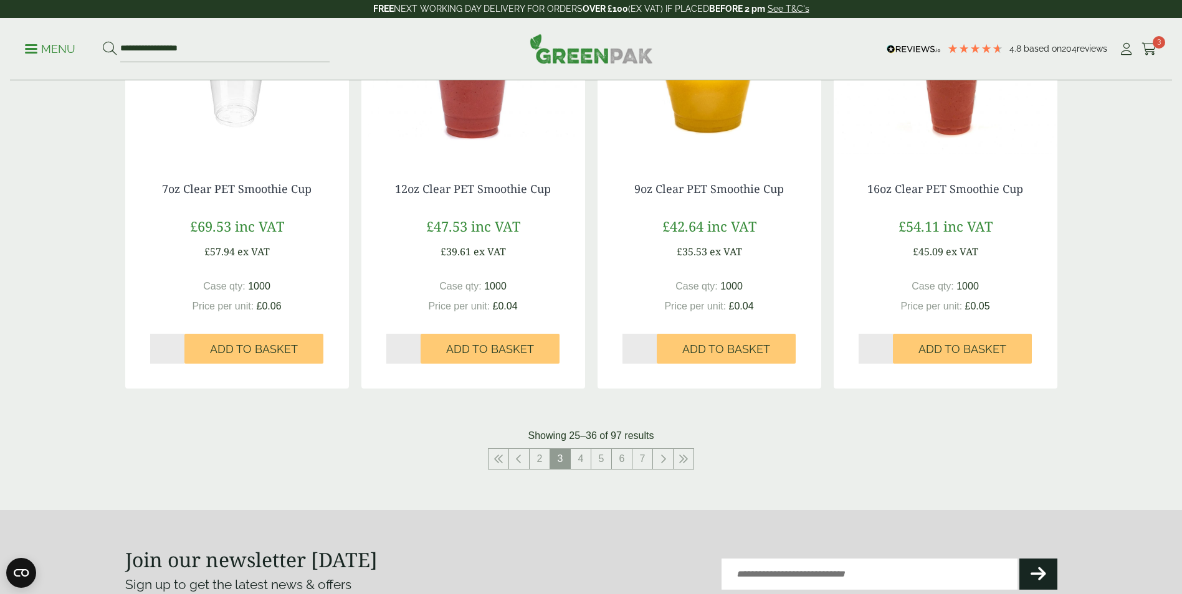
scroll to position [1121, 0]
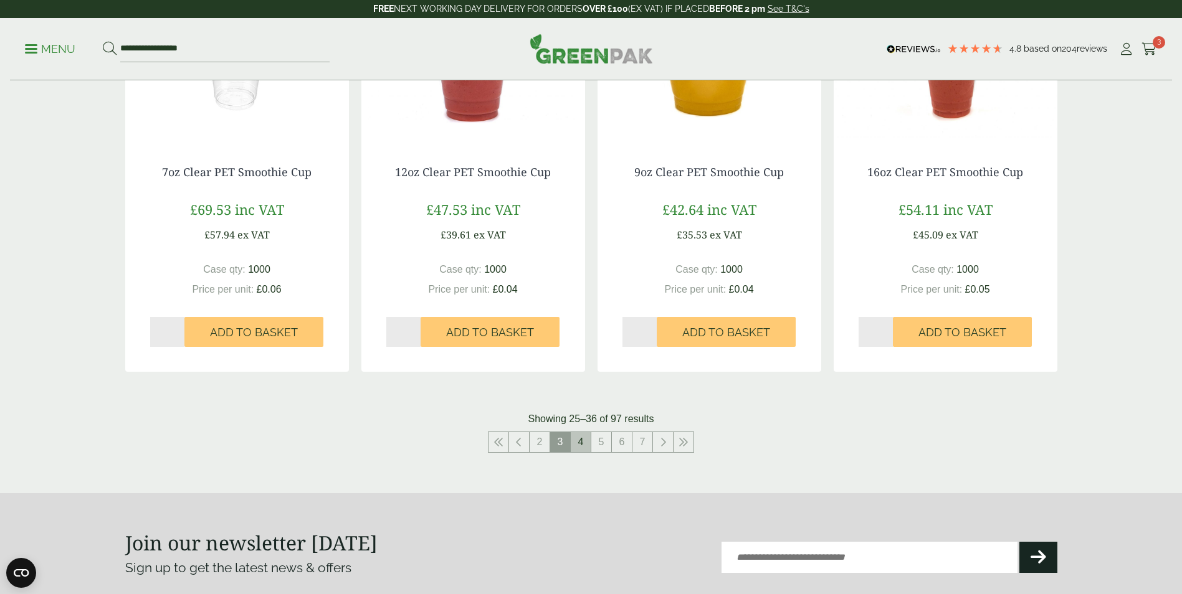
click at [581, 445] on link "4" at bounding box center [581, 442] width 20 height 20
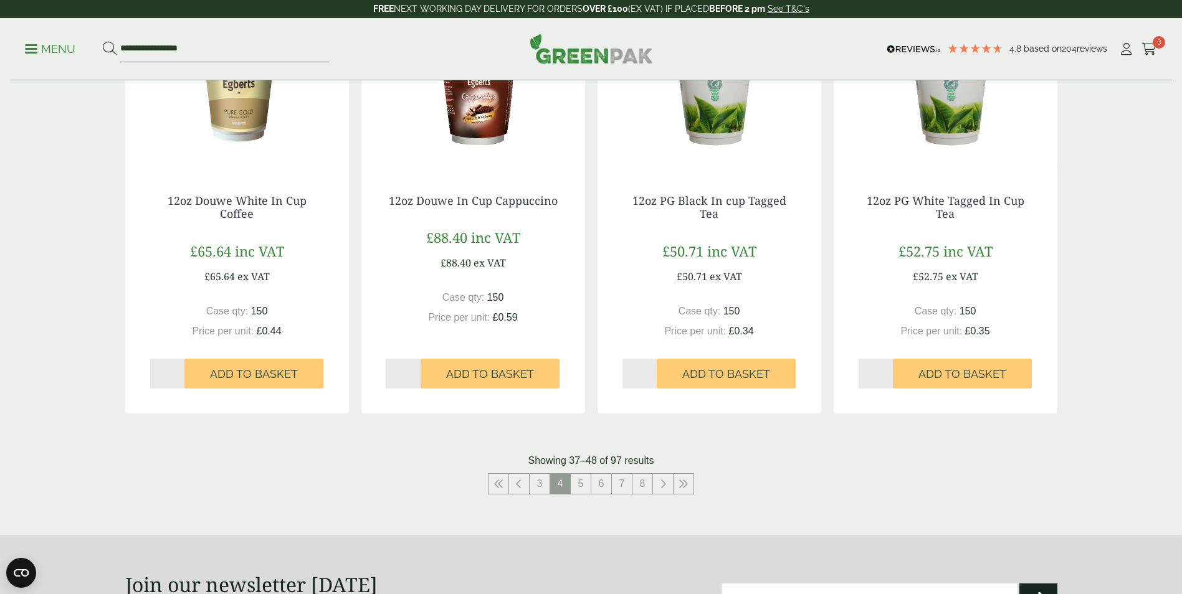
scroll to position [1246, 0]
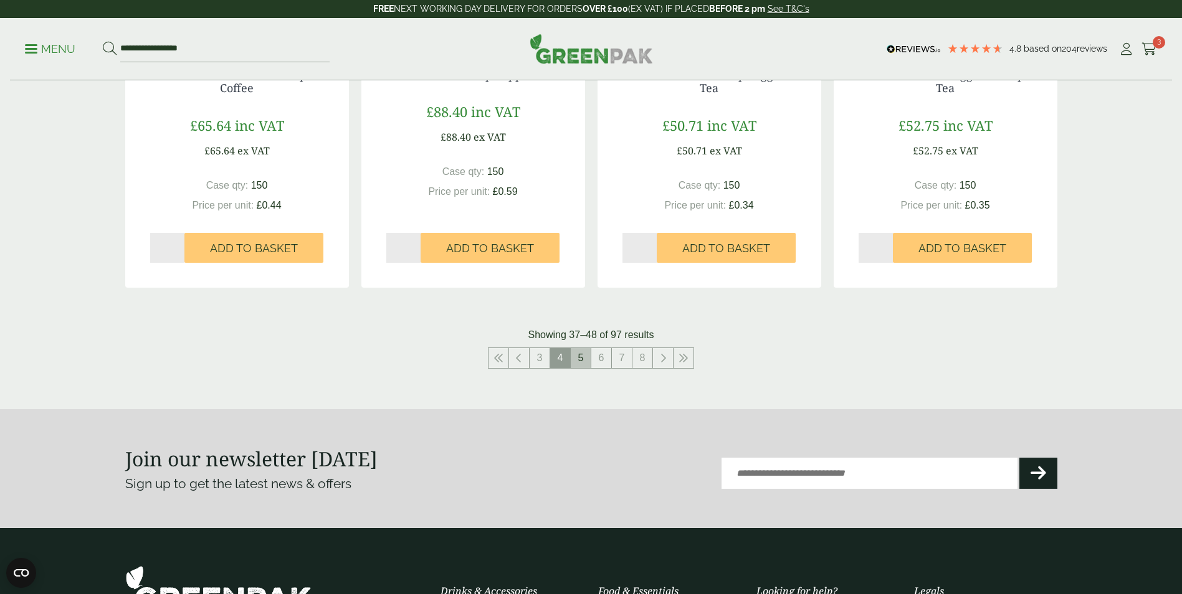
click at [578, 358] on link "5" at bounding box center [581, 358] width 20 height 20
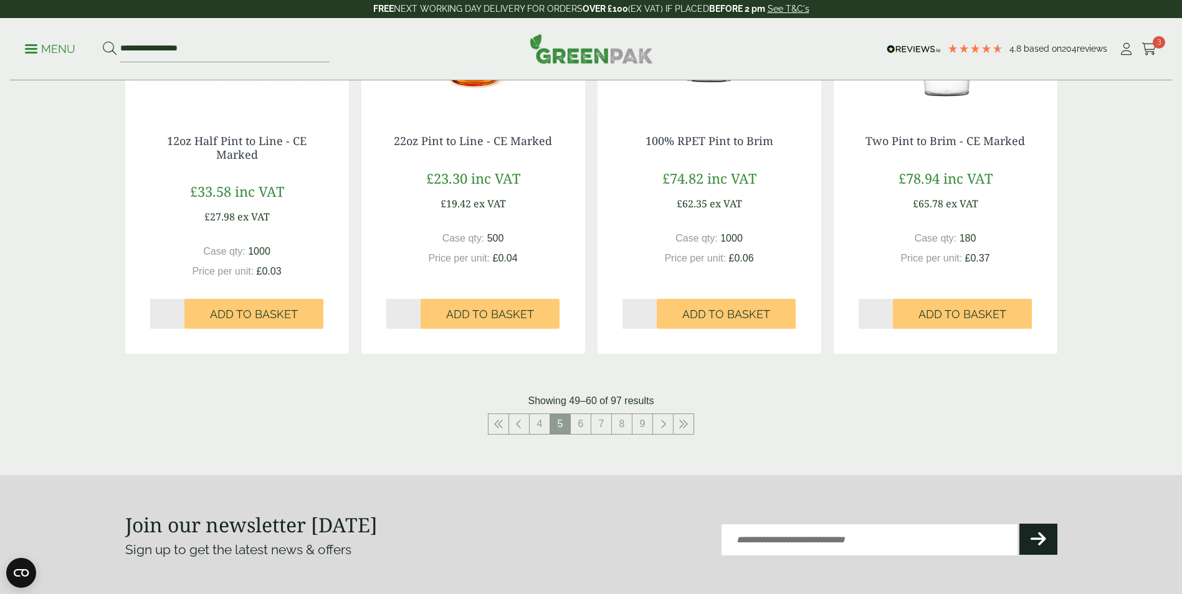
scroll to position [1184, 0]
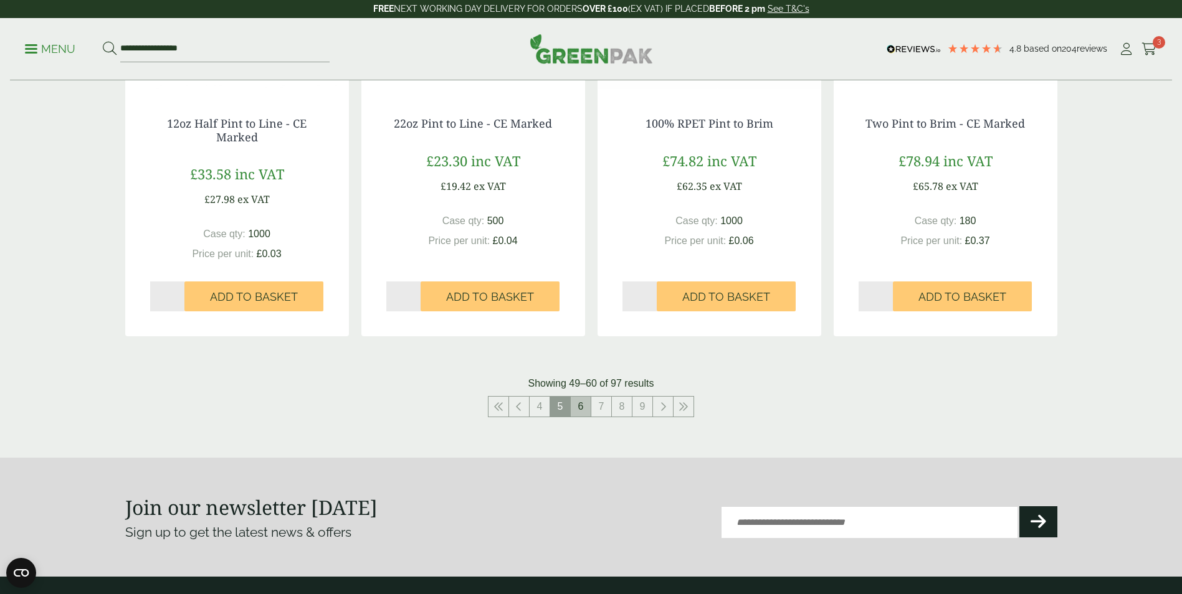
click at [578, 406] on link "6" at bounding box center [581, 407] width 20 height 20
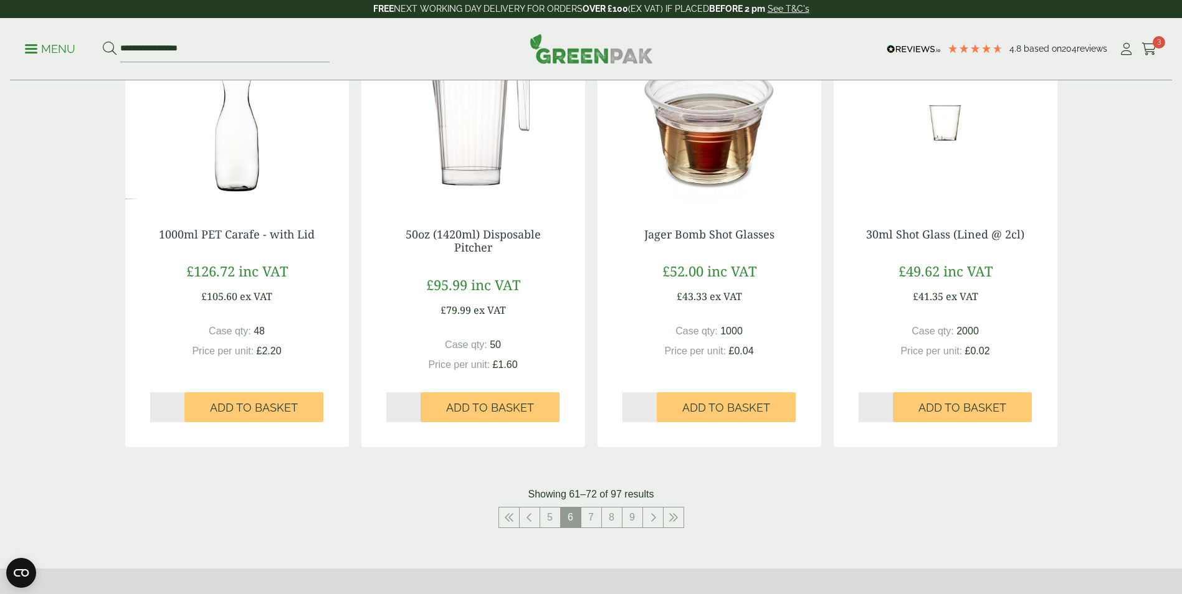
scroll to position [1246, 0]
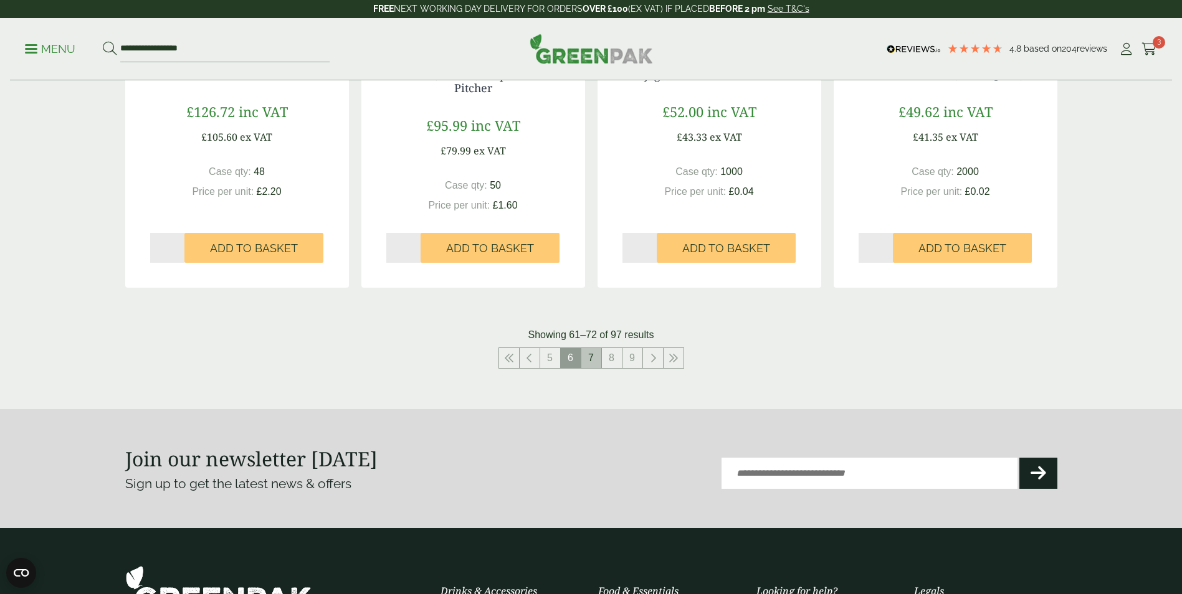
click at [597, 358] on link "7" at bounding box center [591, 358] width 20 height 20
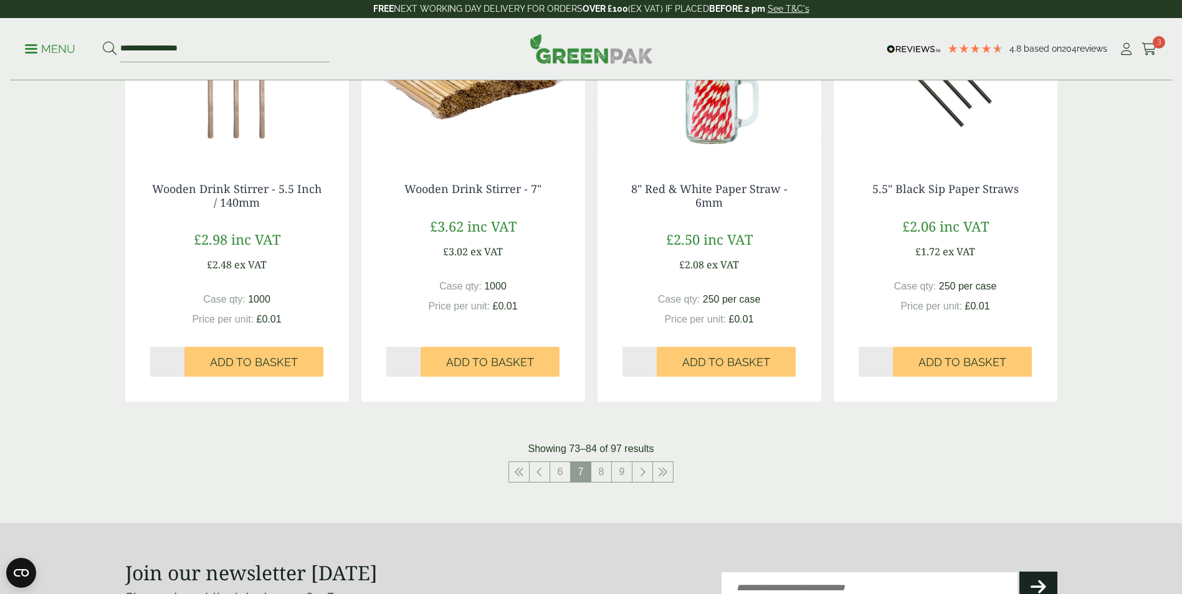
scroll to position [1184, 0]
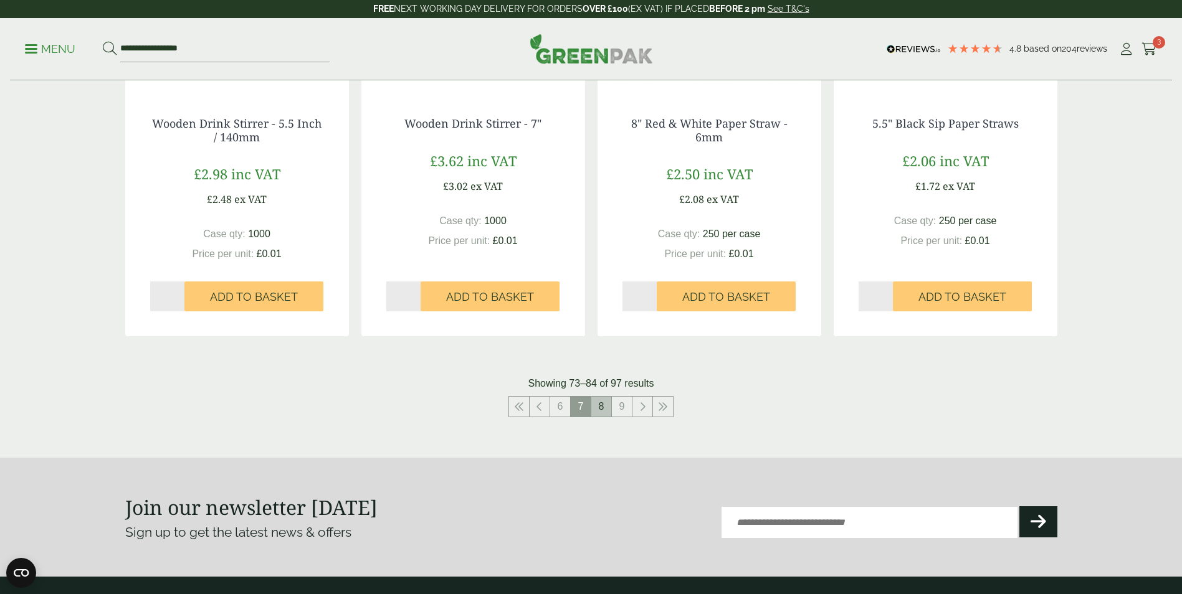
click at [607, 404] on link "8" at bounding box center [601, 407] width 20 height 20
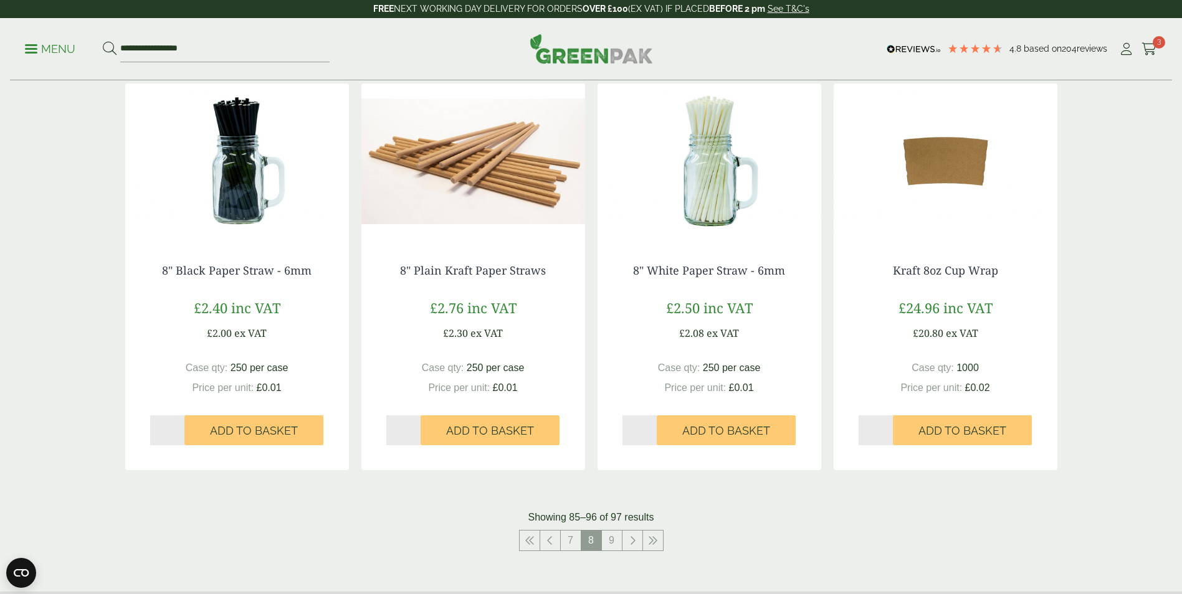
scroll to position [1059, 0]
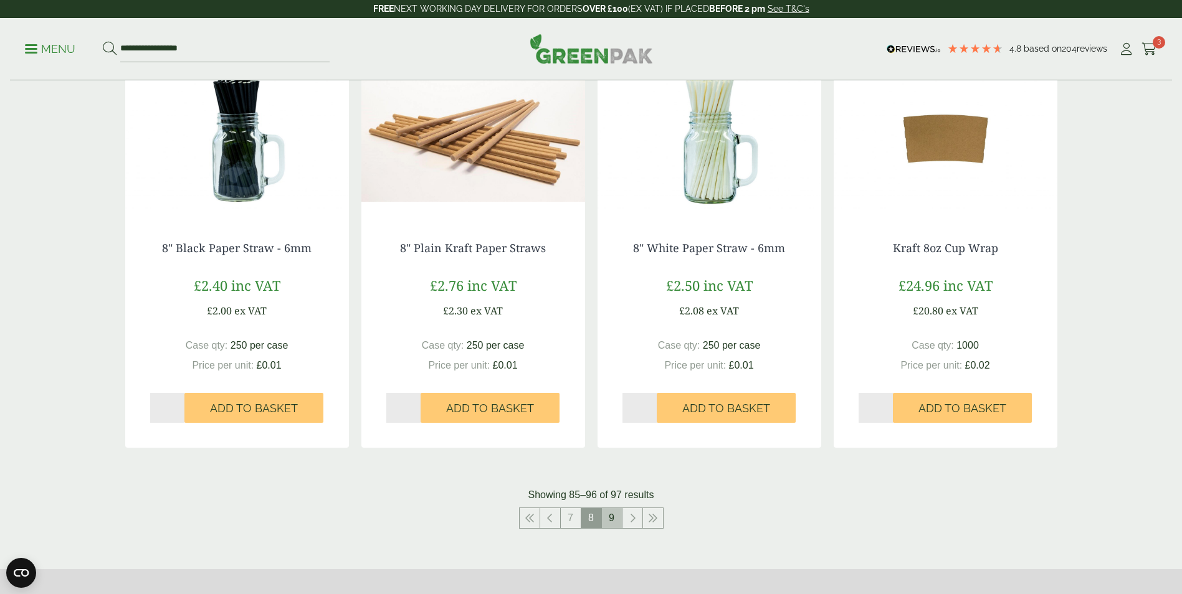
click at [609, 519] on link "9" at bounding box center [612, 518] width 20 height 20
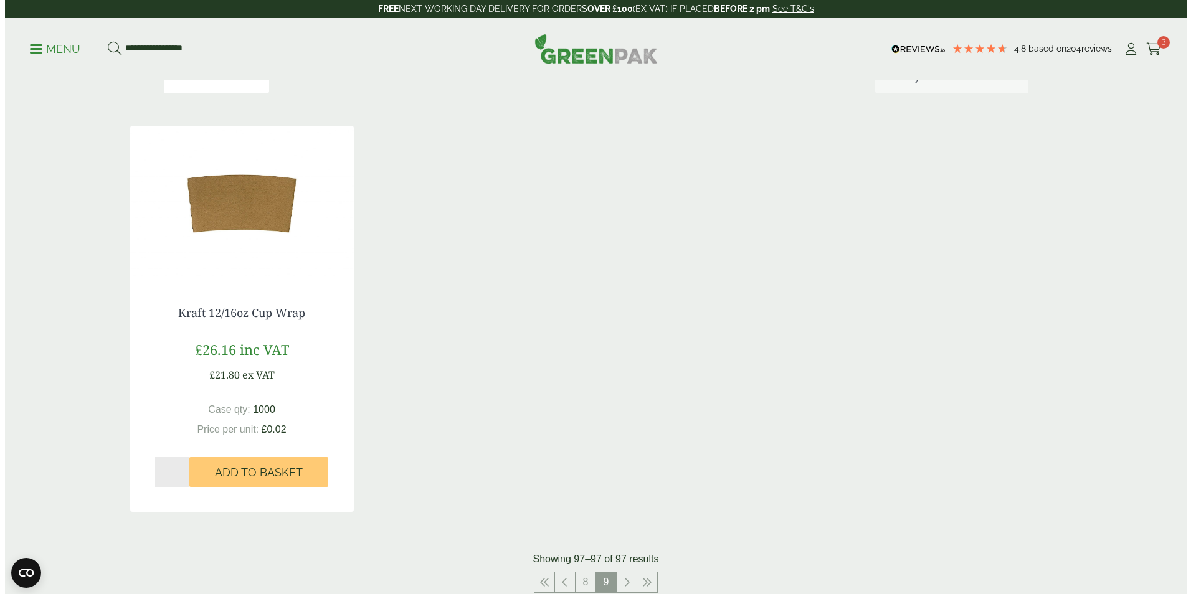
scroll to position [164, 0]
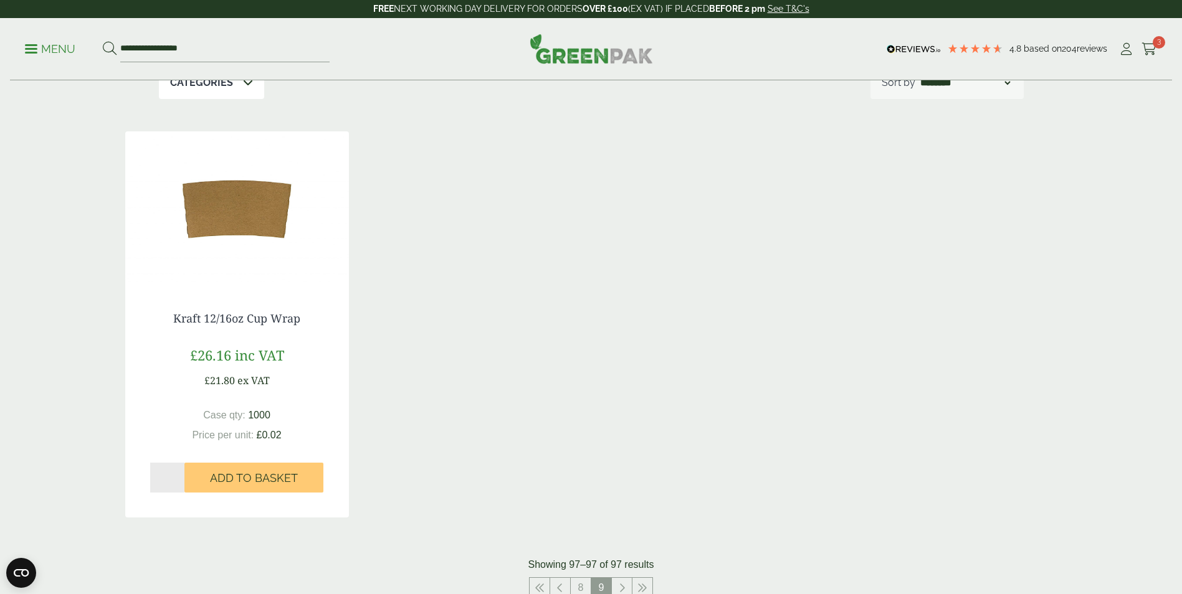
click at [31, 48] on span at bounding box center [31, 49] width 12 height 2
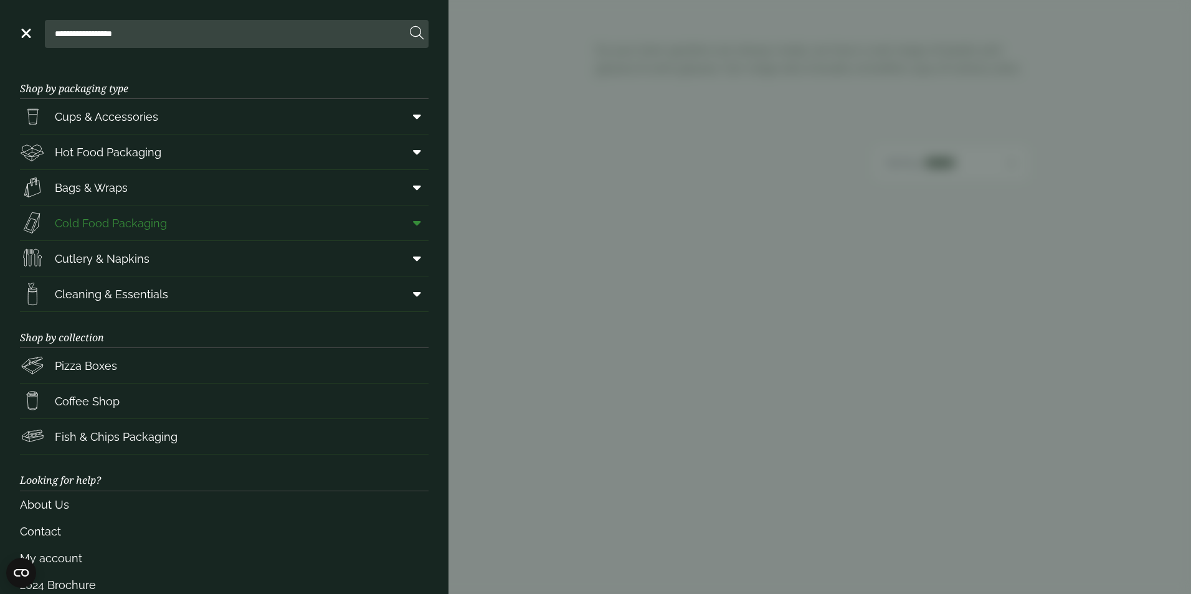
click at [127, 223] on span "Cold Food Packaging" at bounding box center [111, 223] width 112 height 17
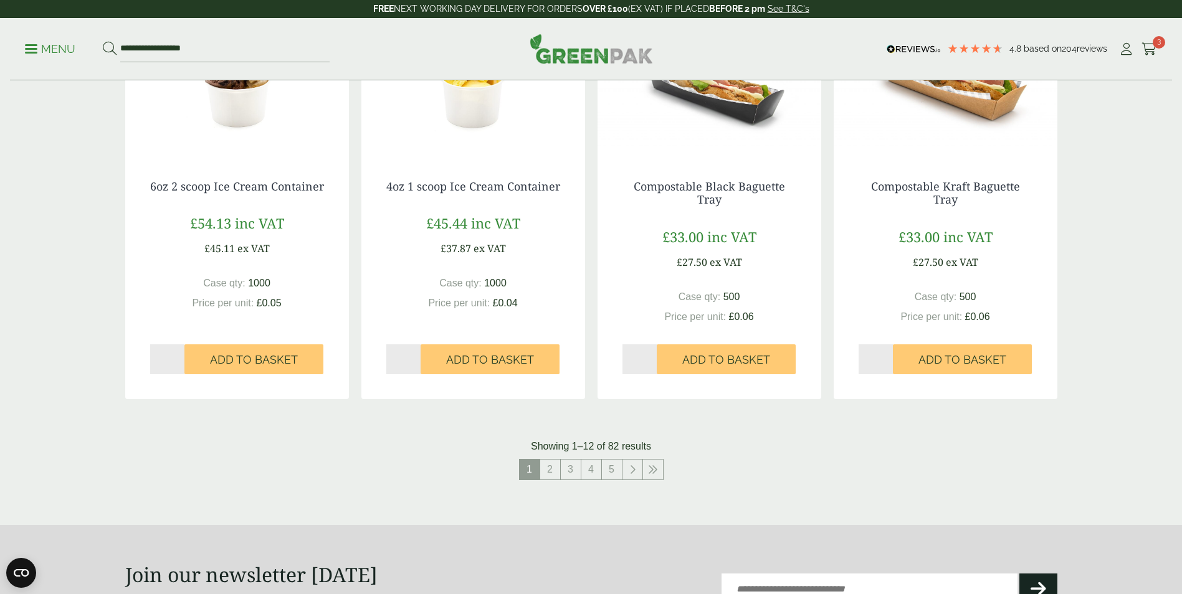
scroll to position [1184, 0]
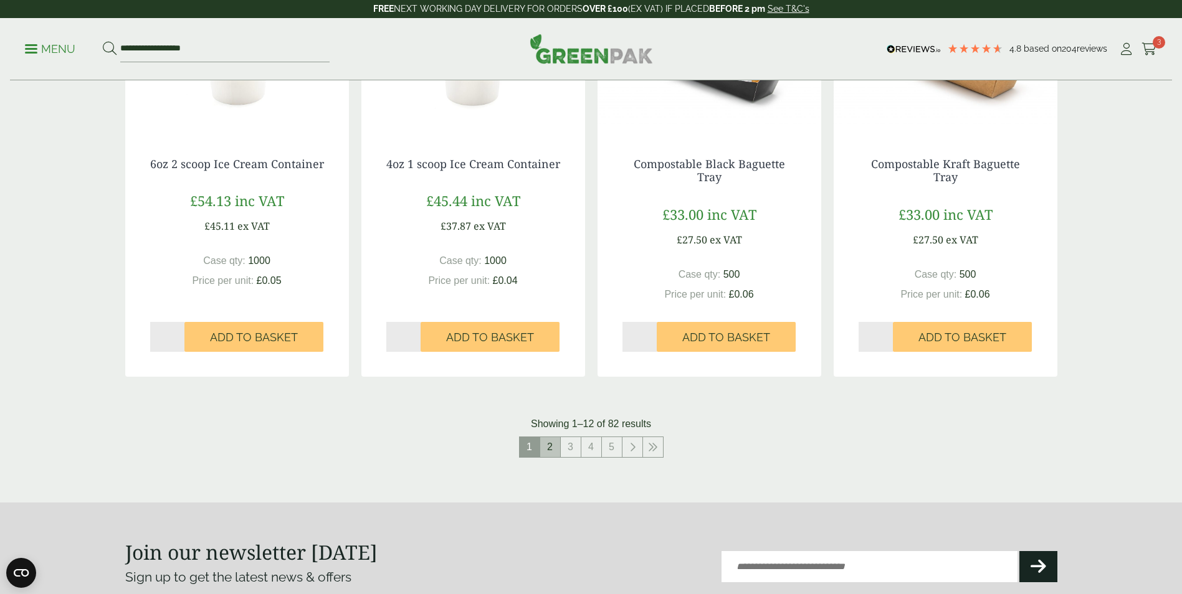
click at [550, 440] on link "2" at bounding box center [550, 447] width 20 height 20
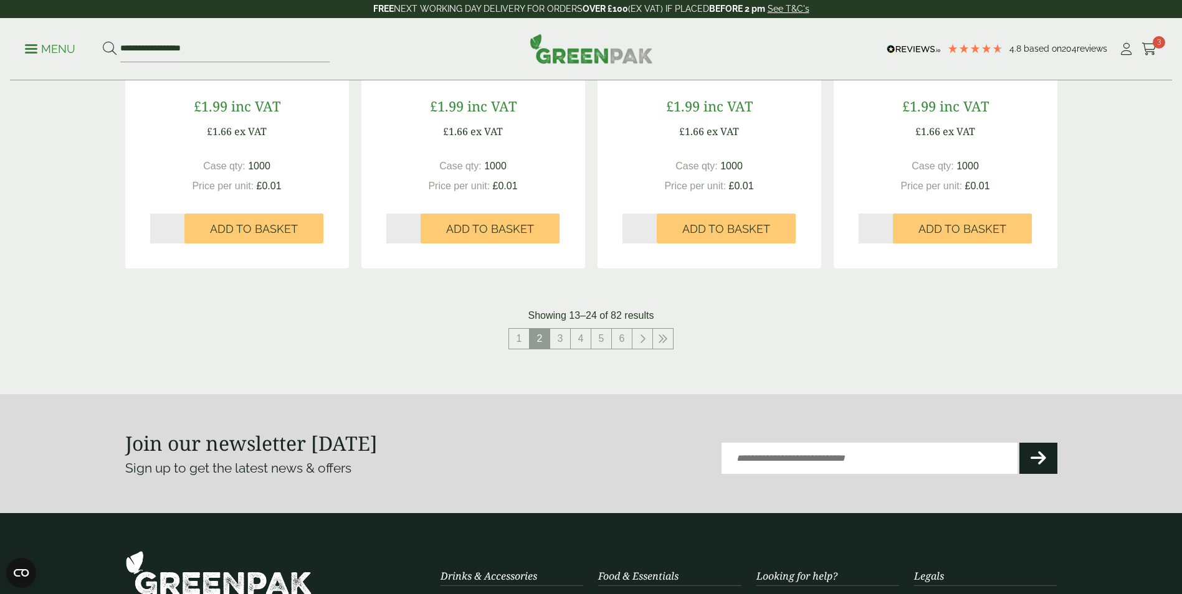
scroll to position [1308, 0]
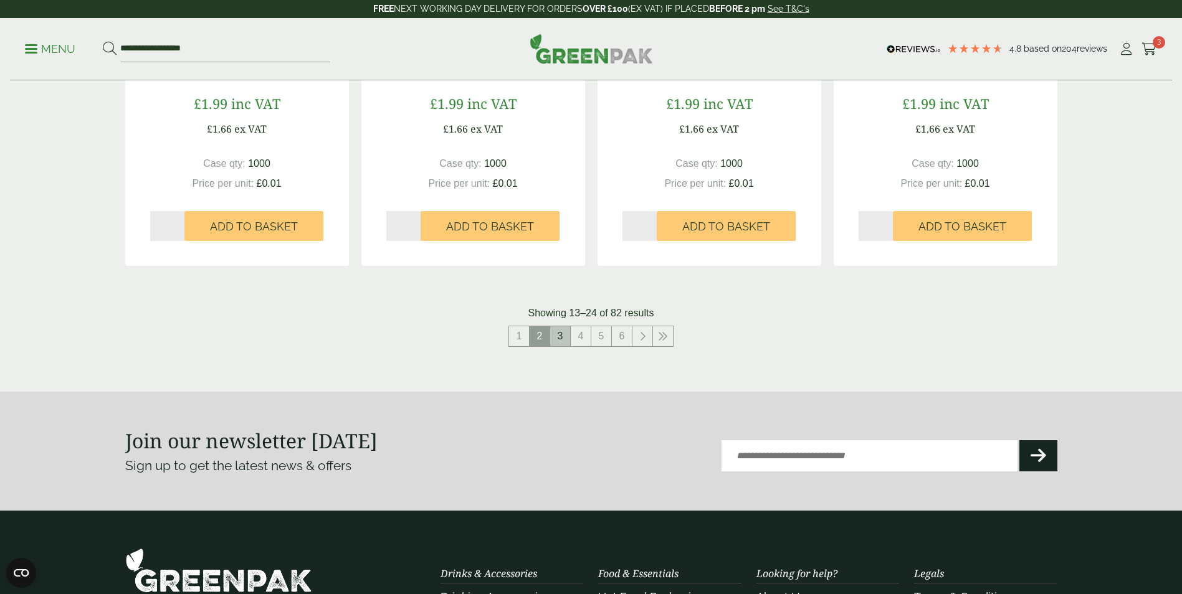
click at [559, 336] on link "3" at bounding box center [560, 336] width 20 height 20
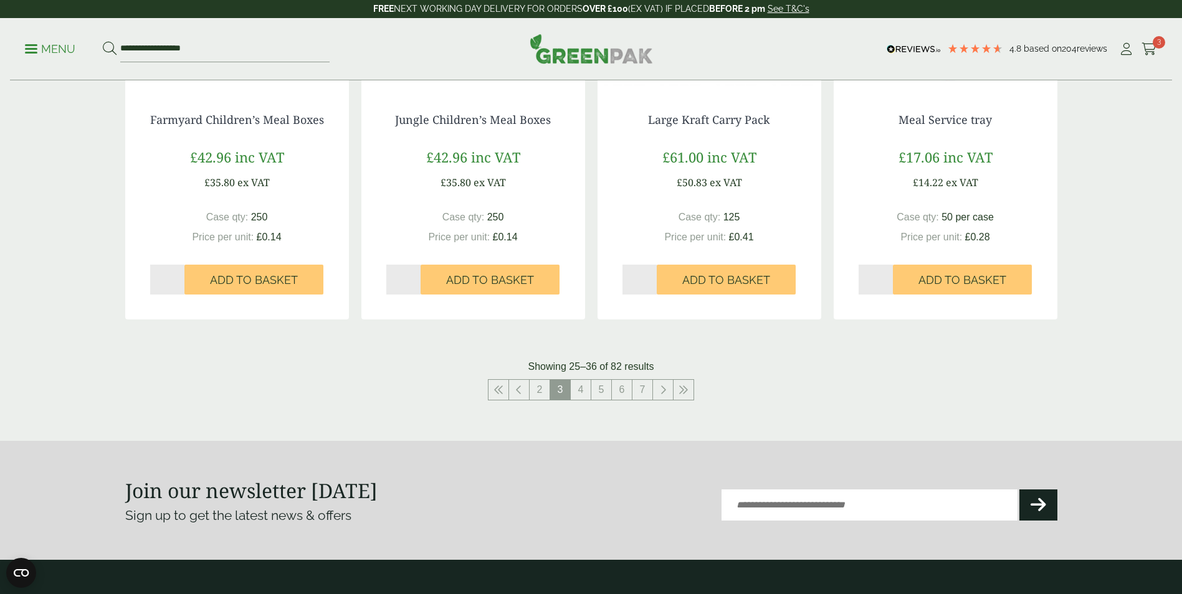
scroll to position [1308, 0]
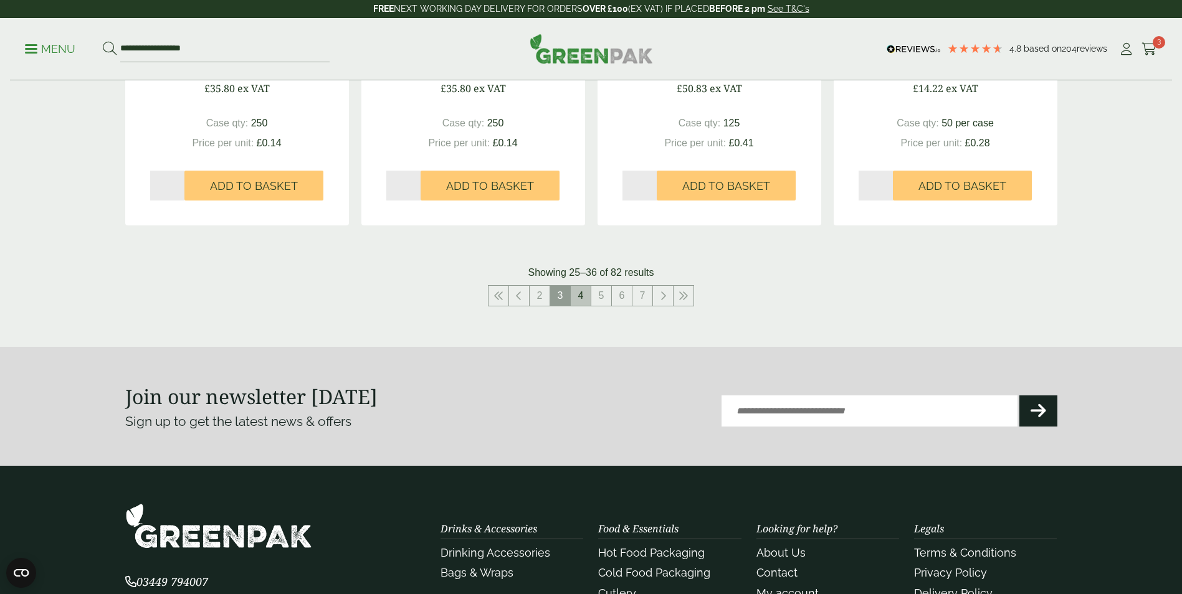
click at [580, 293] on link "4" at bounding box center [581, 296] width 20 height 20
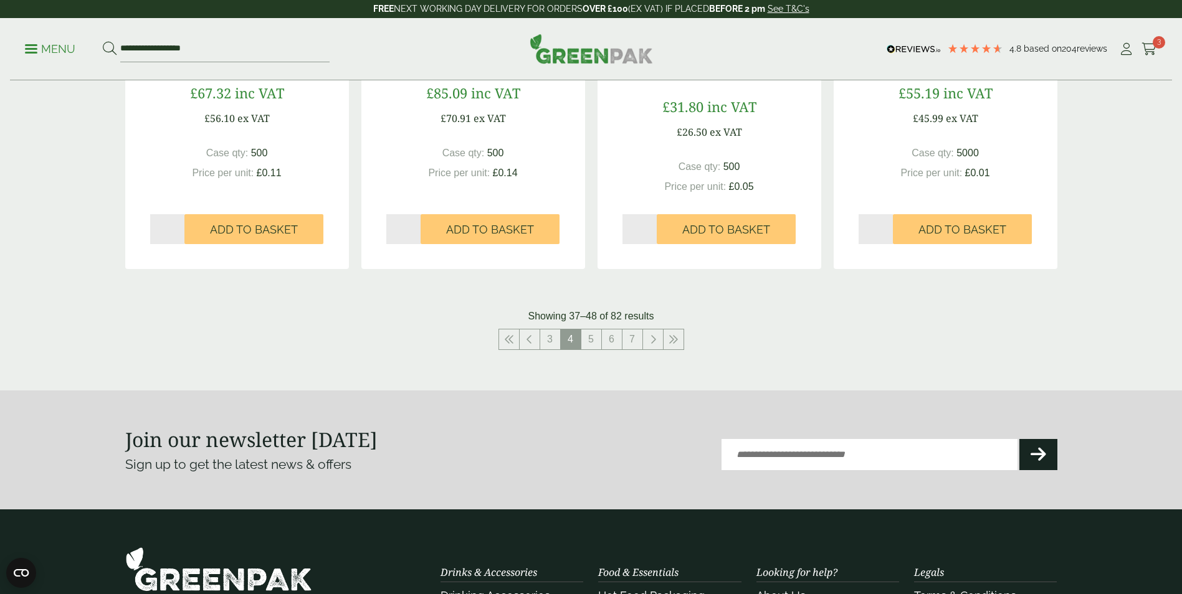
scroll to position [1308, 0]
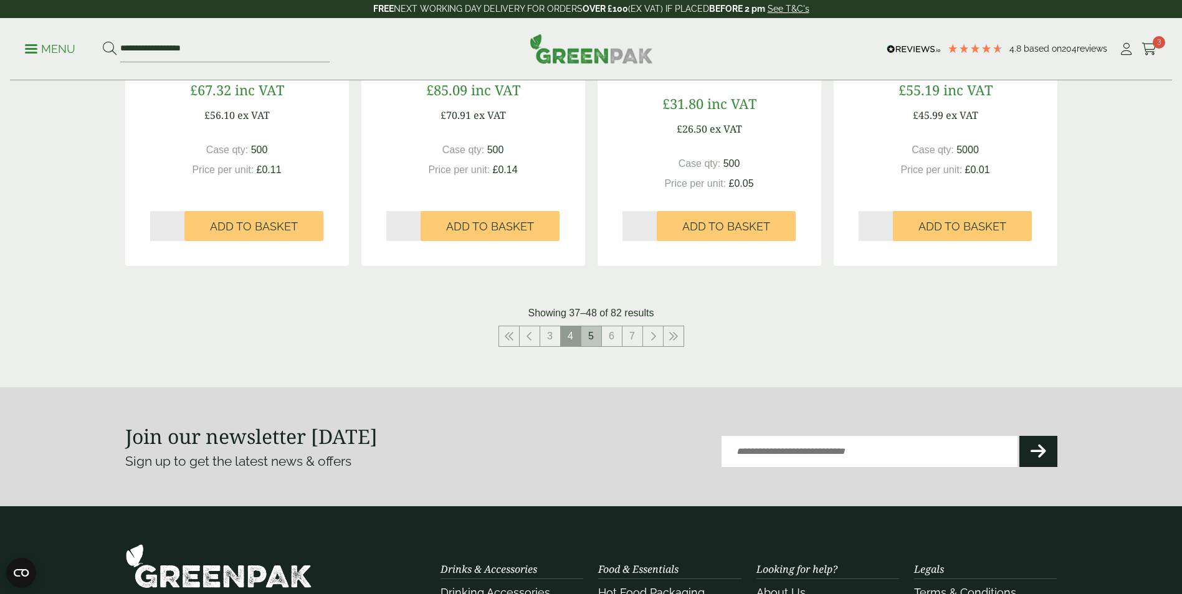
click at [595, 333] on link "5" at bounding box center [591, 336] width 20 height 20
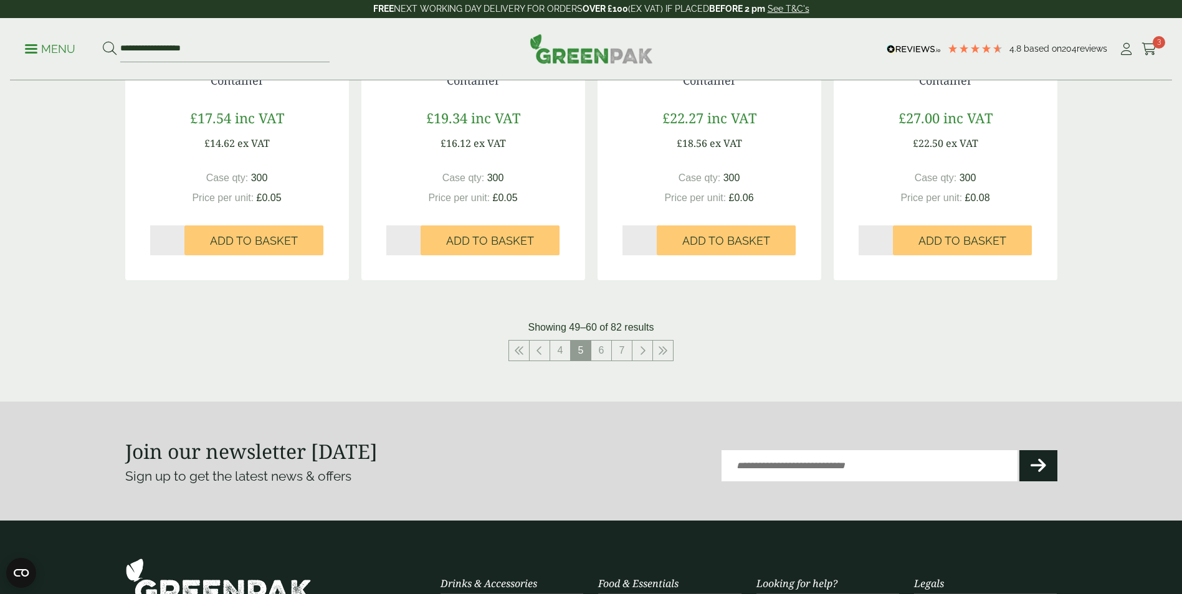
scroll to position [1308, 0]
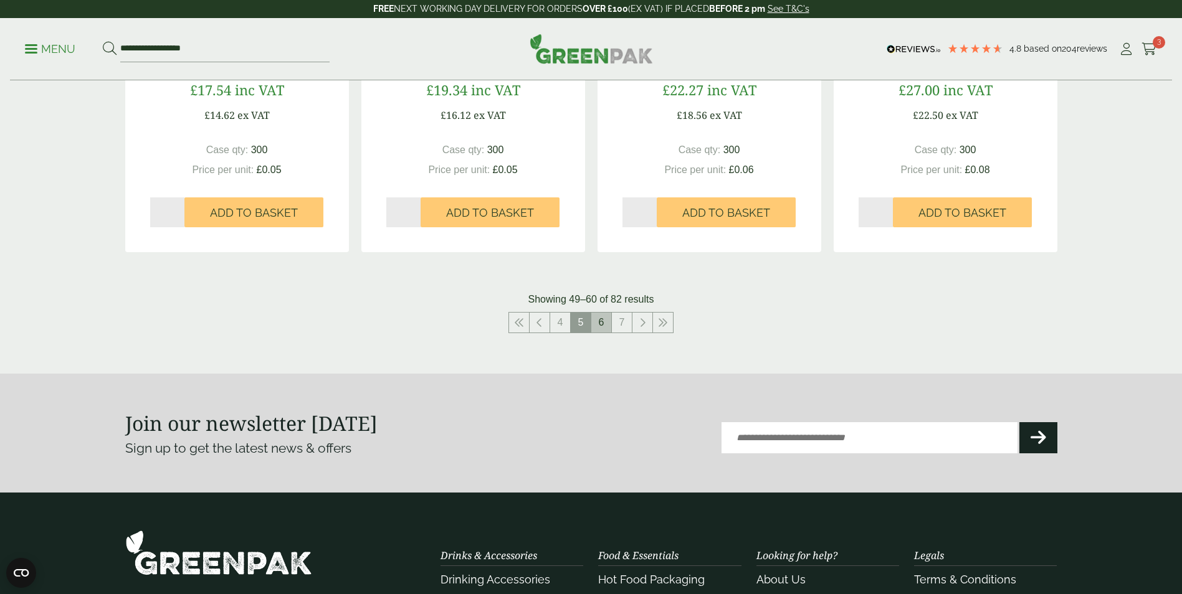
click at [601, 322] on link "6" at bounding box center [601, 323] width 20 height 20
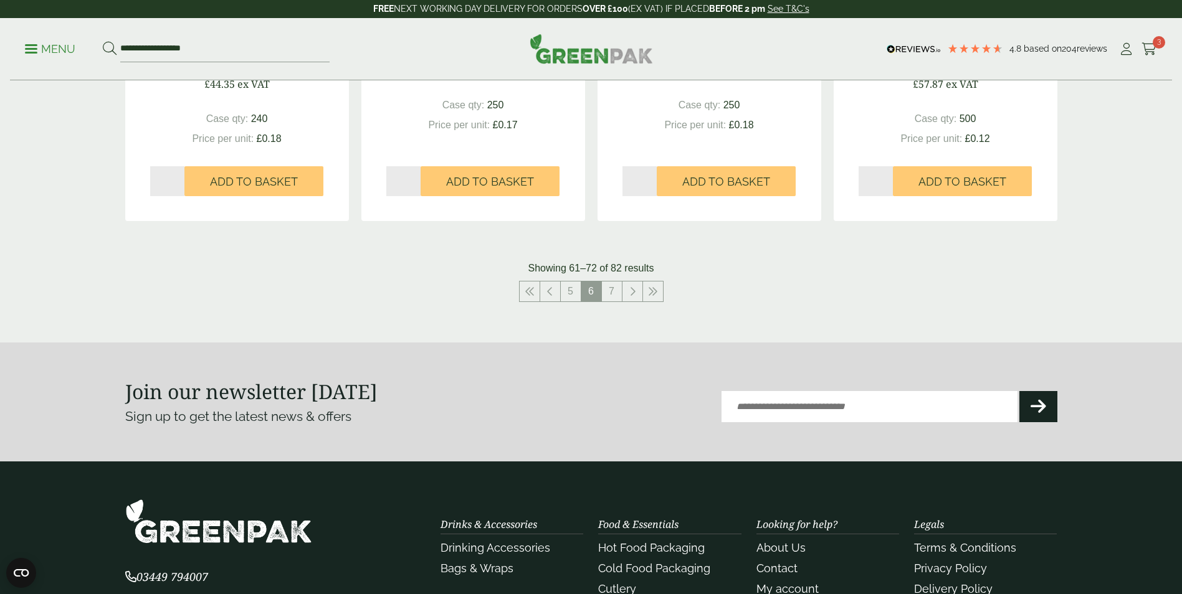
scroll to position [1371, 0]
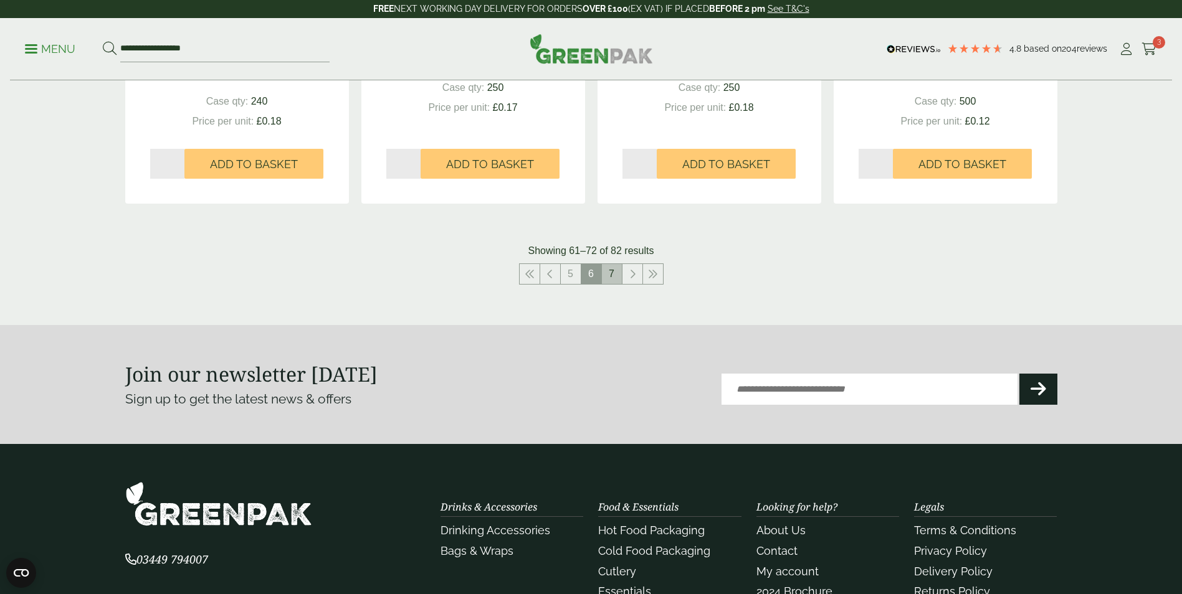
click at [607, 268] on link "7" at bounding box center [612, 274] width 20 height 20
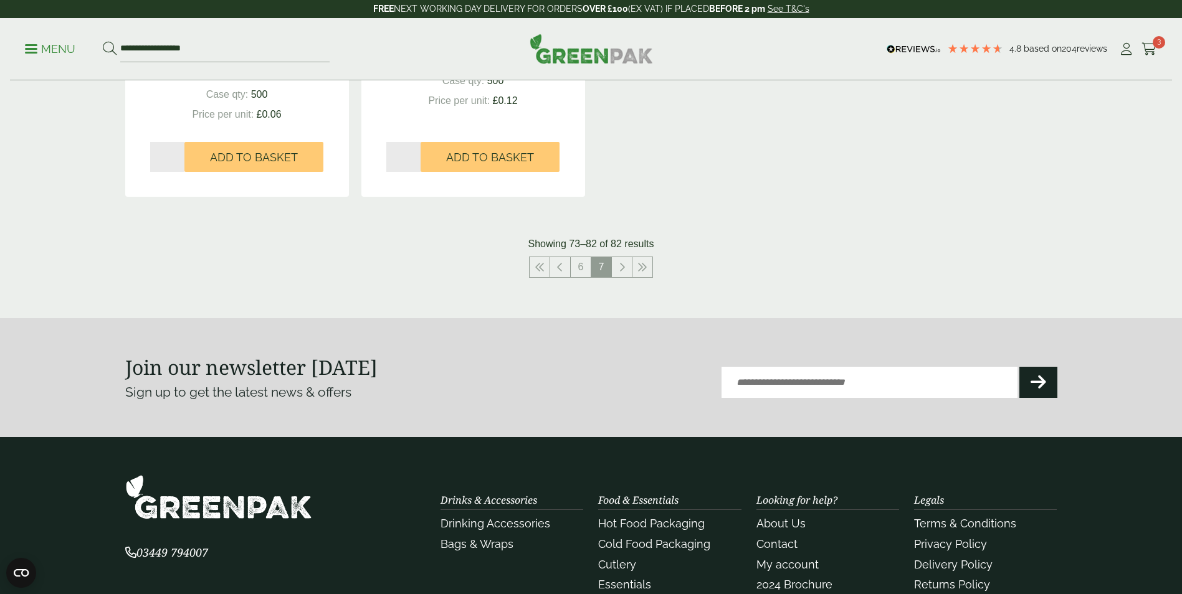
scroll to position [1371, 0]
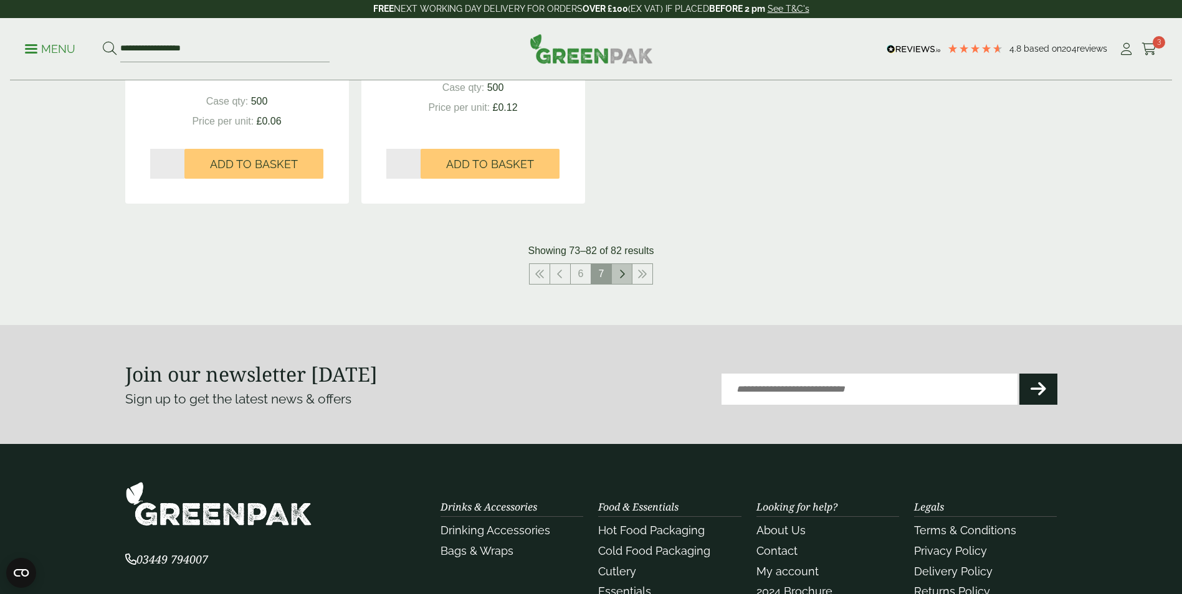
click at [627, 275] on link at bounding box center [622, 274] width 20 height 20
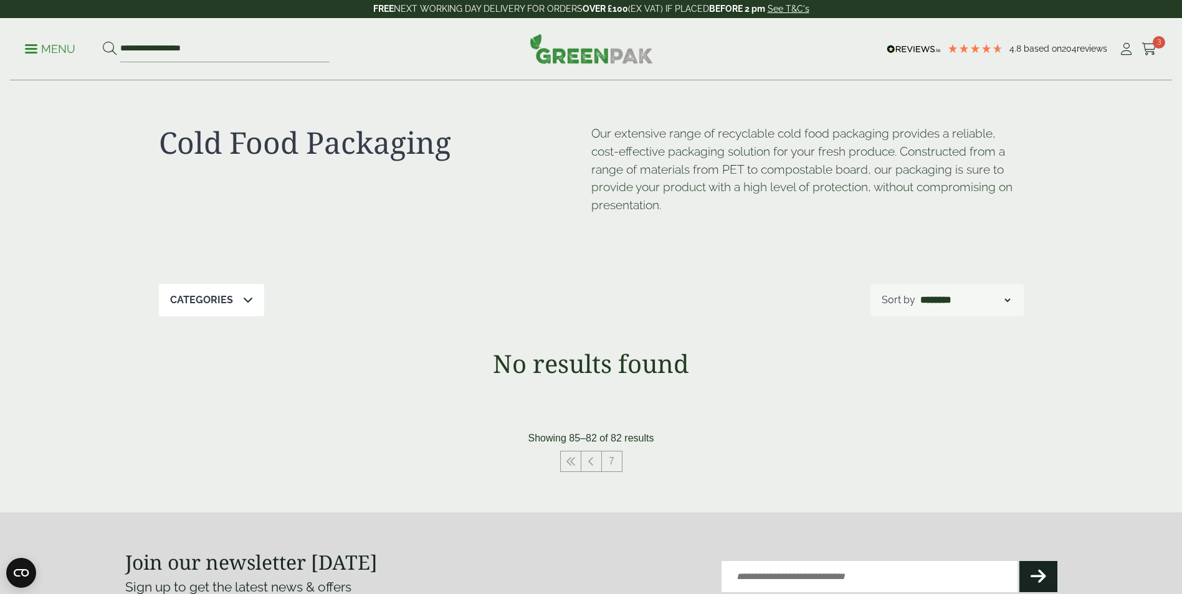
click at [34, 50] on p "Menu" at bounding box center [50, 49] width 50 height 15
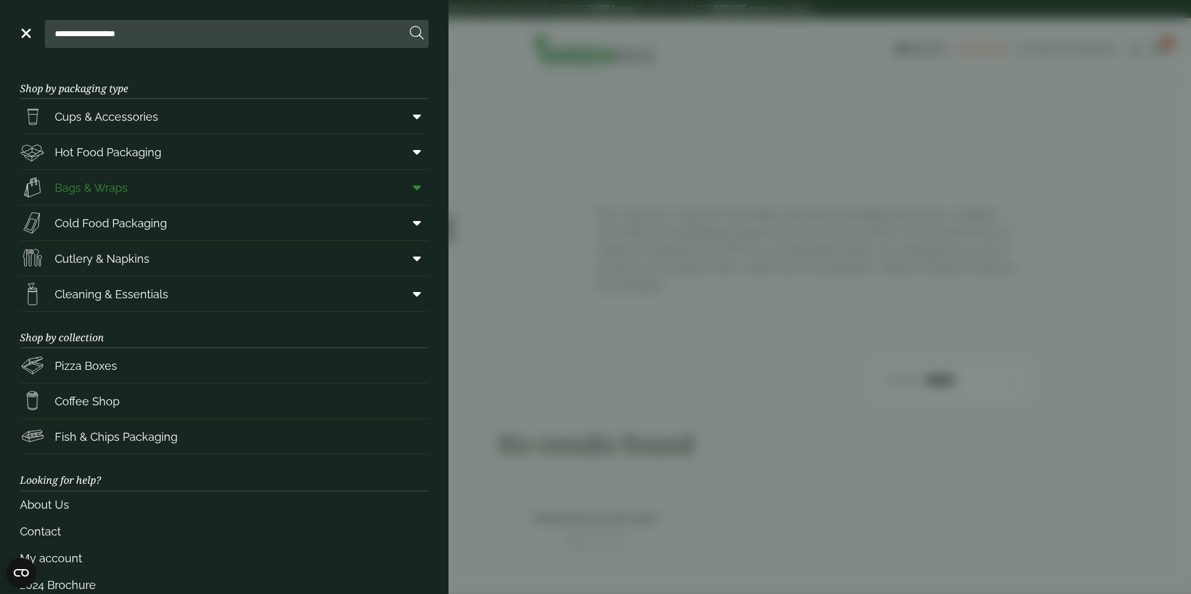
click at [134, 184] on link "Bags & Wraps" at bounding box center [224, 187] width 409 height 35
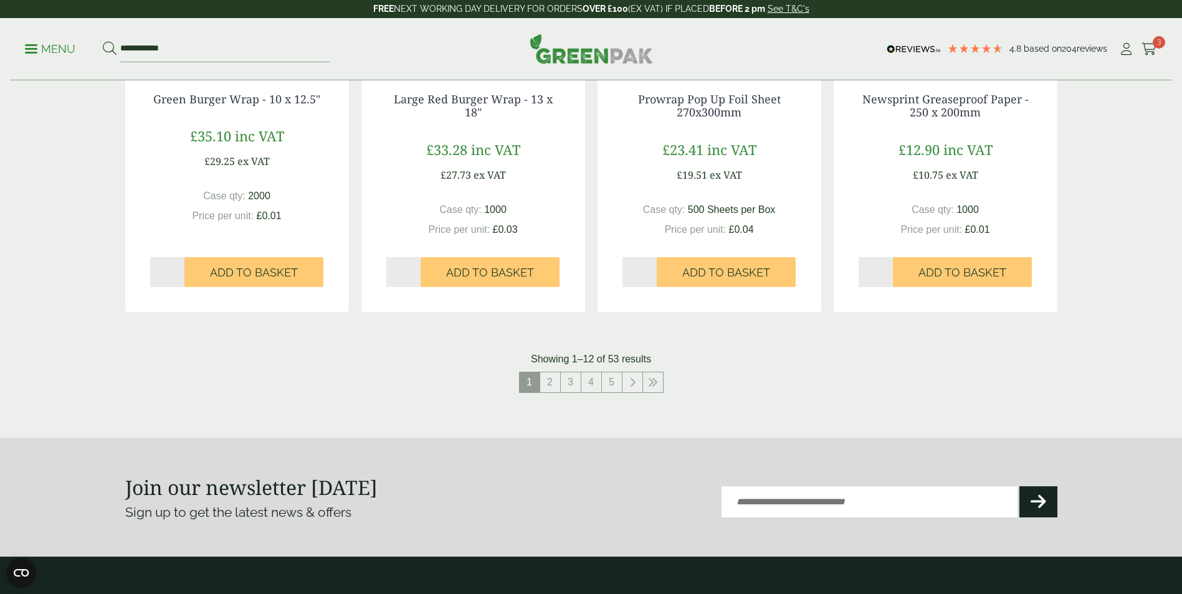
scroll to position [1246, 0]
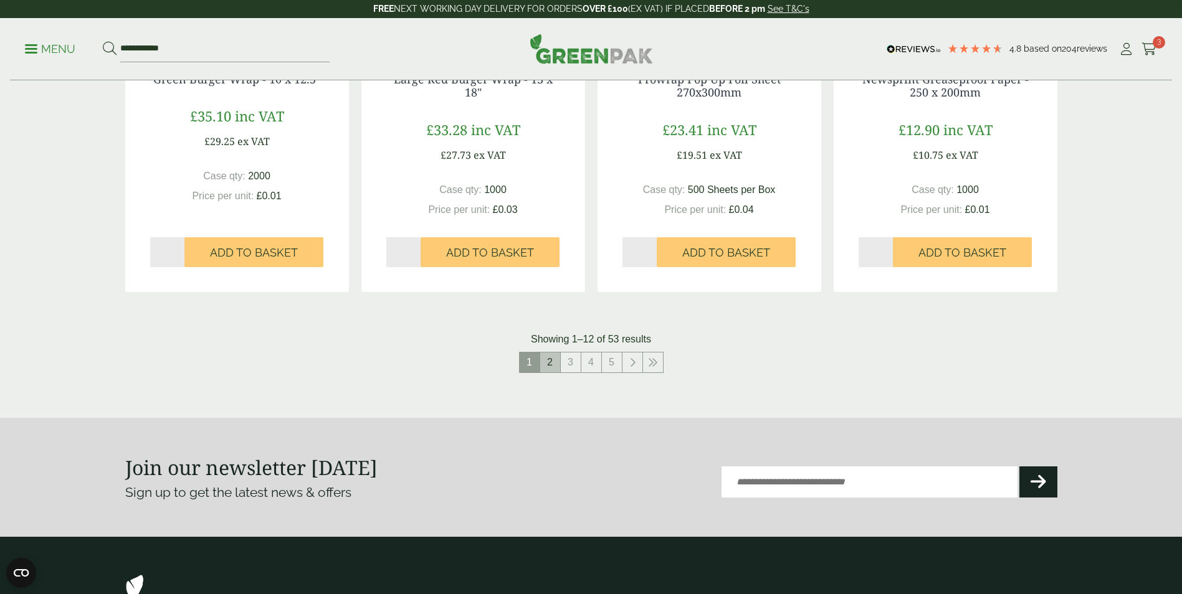
click at [548, 362] on link "2" at bounding box center [550, 363] width 20 height 20
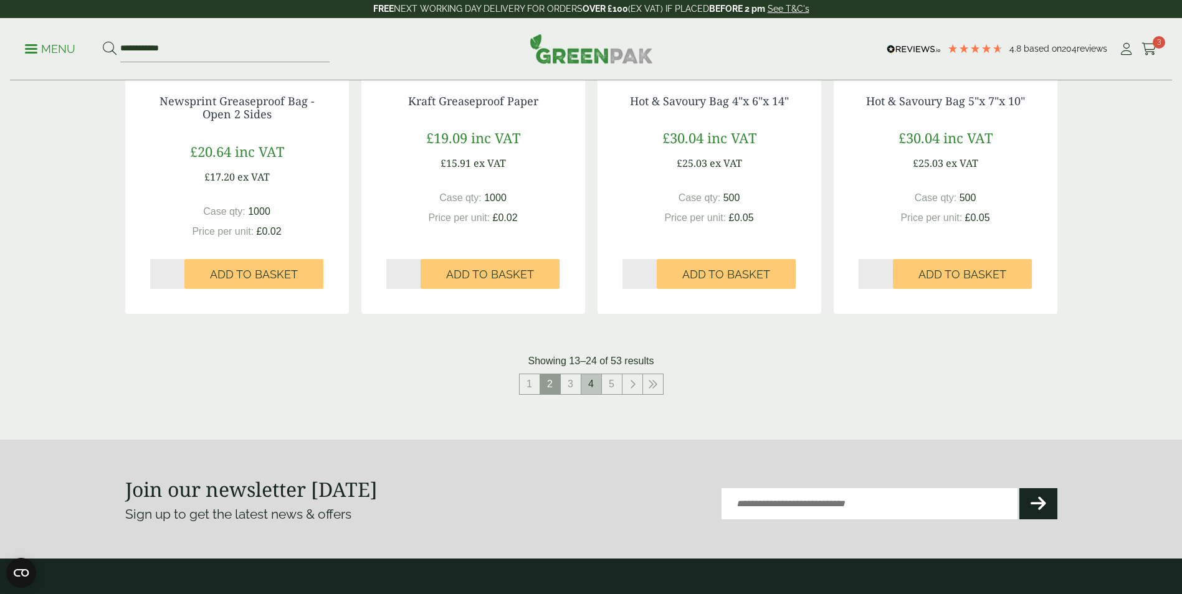
scroll to position [1246, 0]
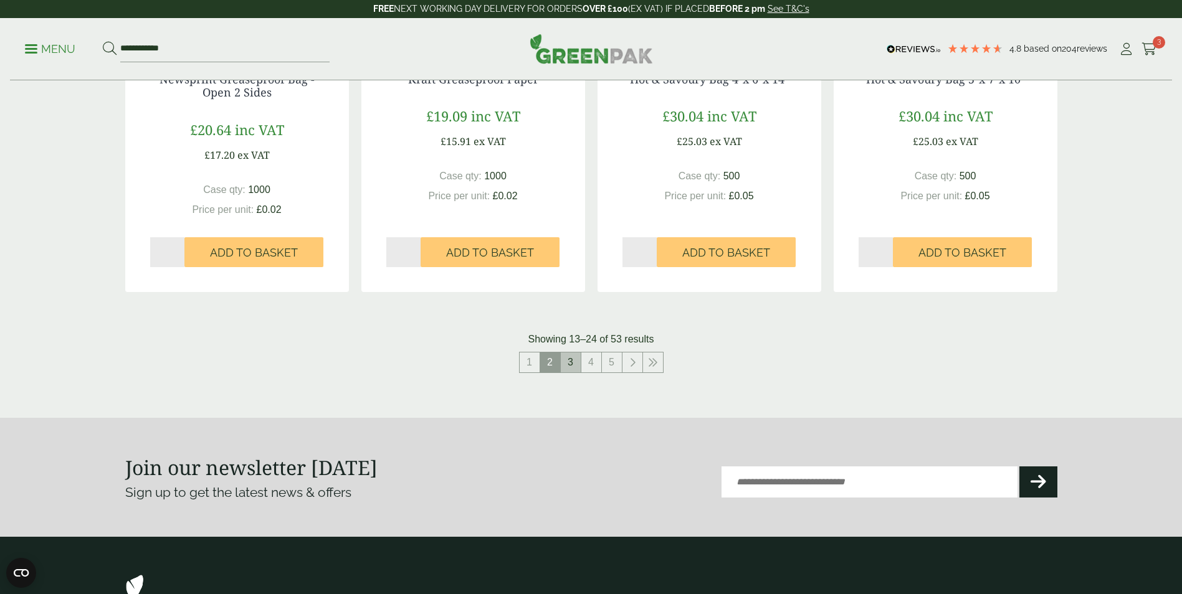
click at [574, 363] on link "3" at bounding box center [571, 363] width 20 height 20
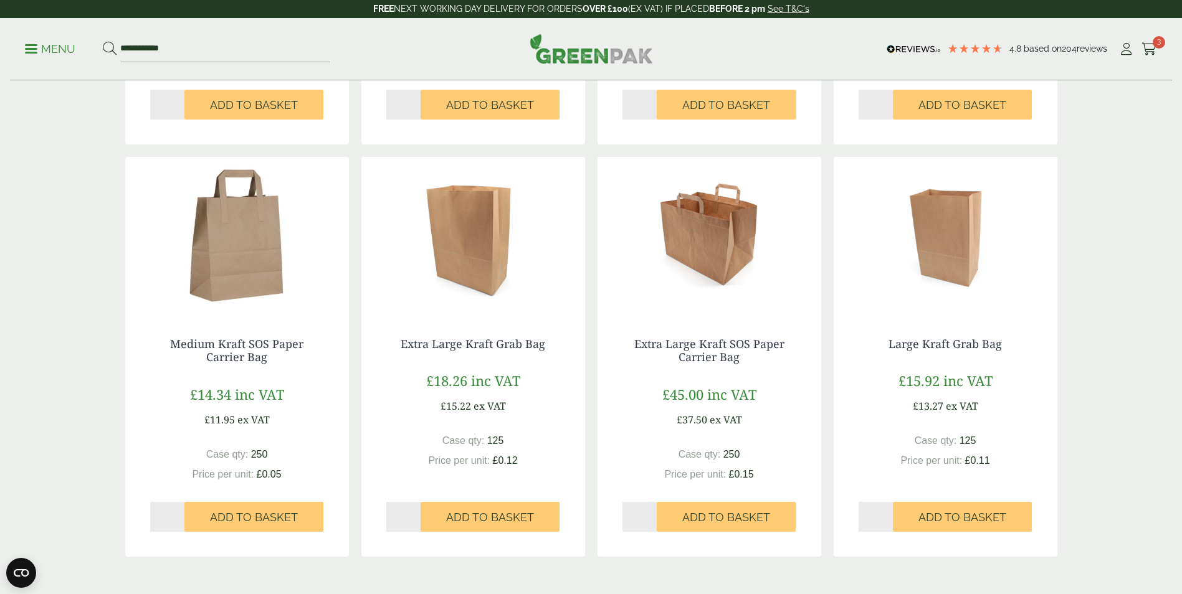
scroll to position [1059, 0]
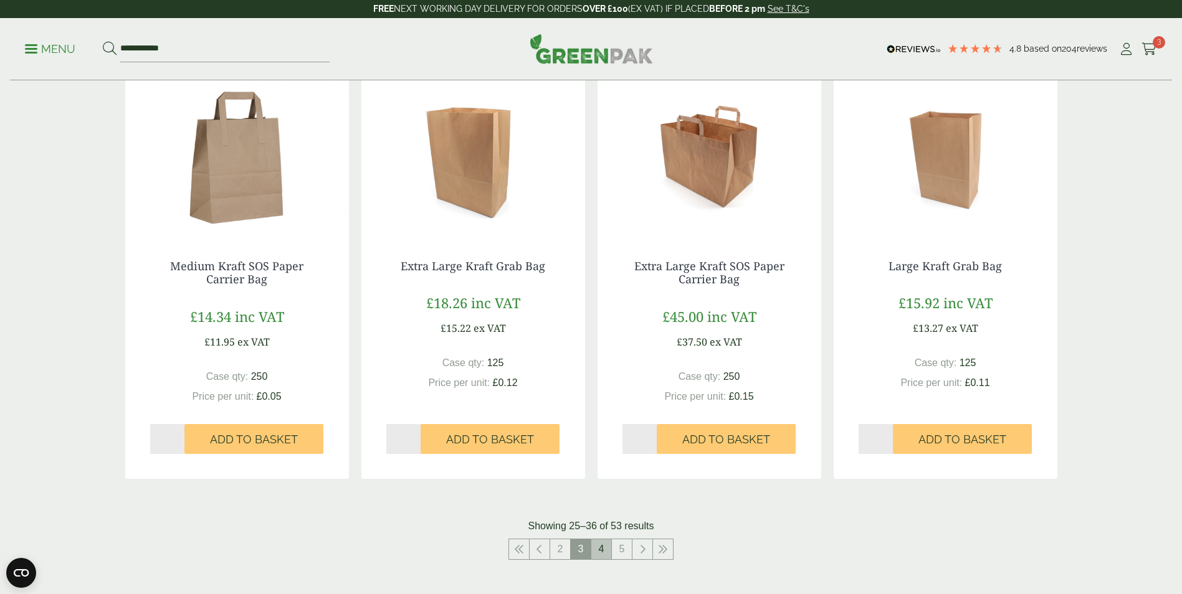
click at [601, 543] on link "4" at bounding box center [601, 550] width 20 height 20
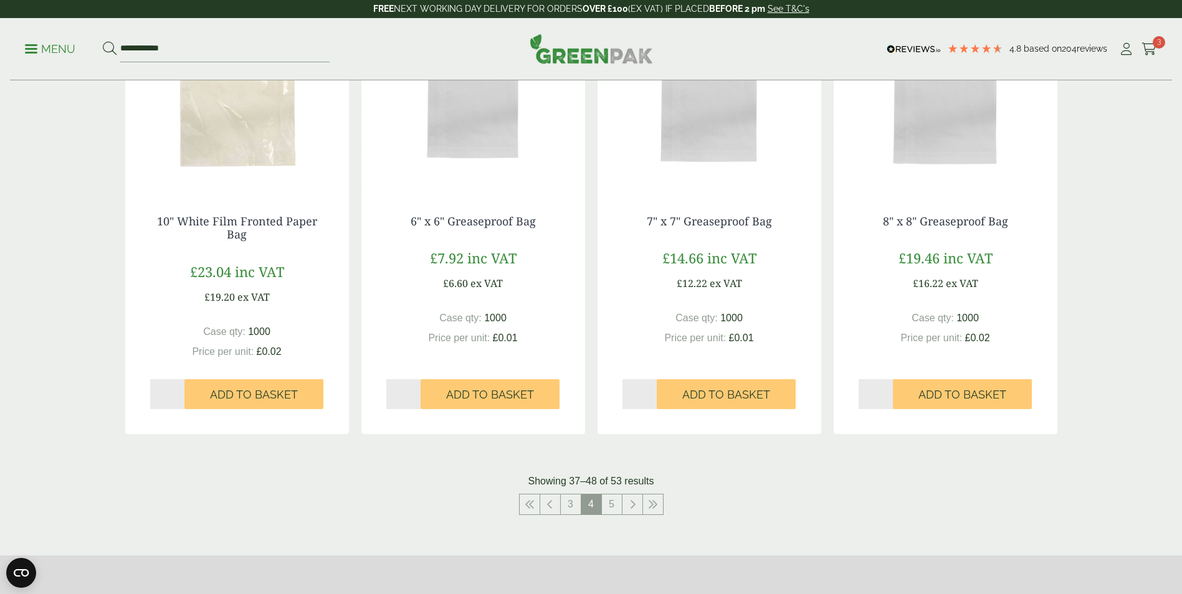
scroll to position [1121, 0]
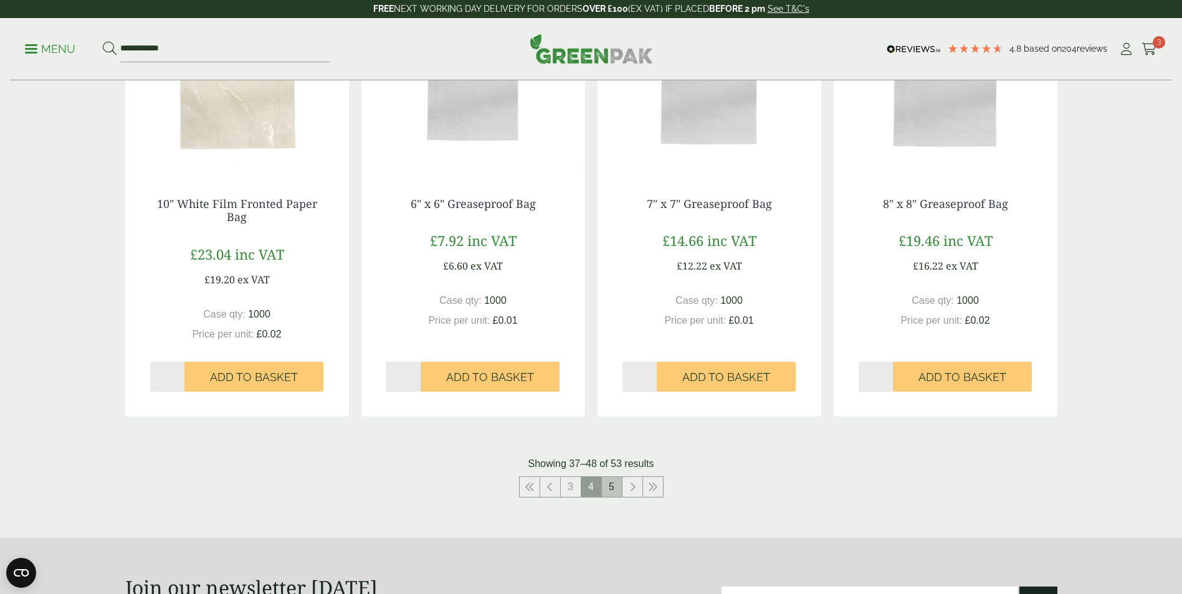
click at [617, 486] on link "5" at bounding box center [612, 487] width 20 height 20
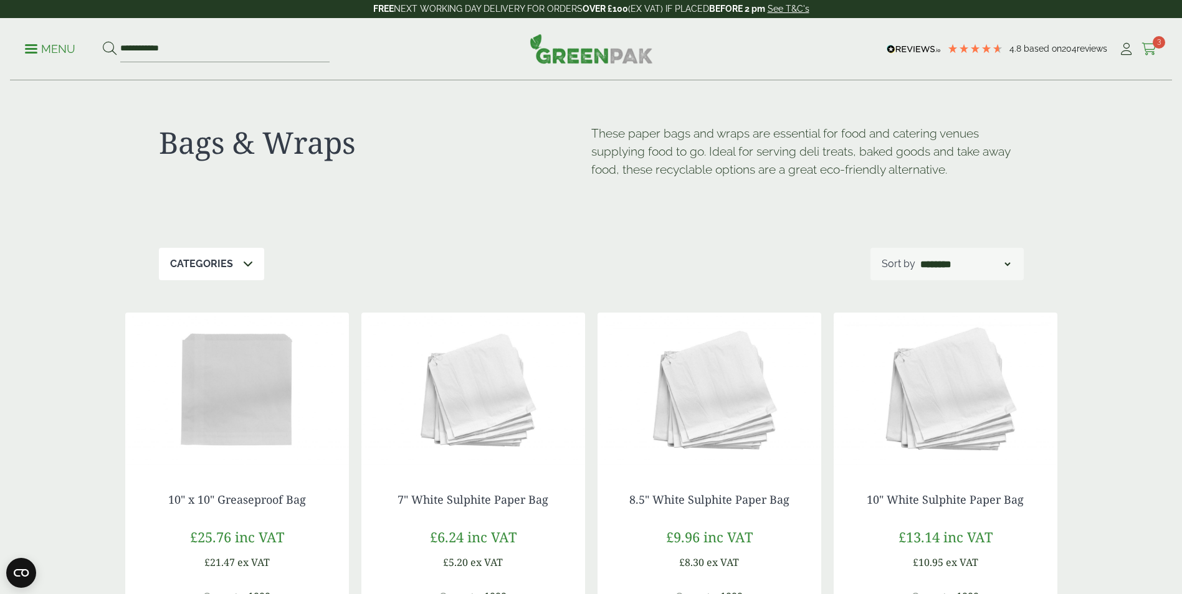
click at [1152, 46] on icon at bounding box center [1149, 49] width 16 height 12
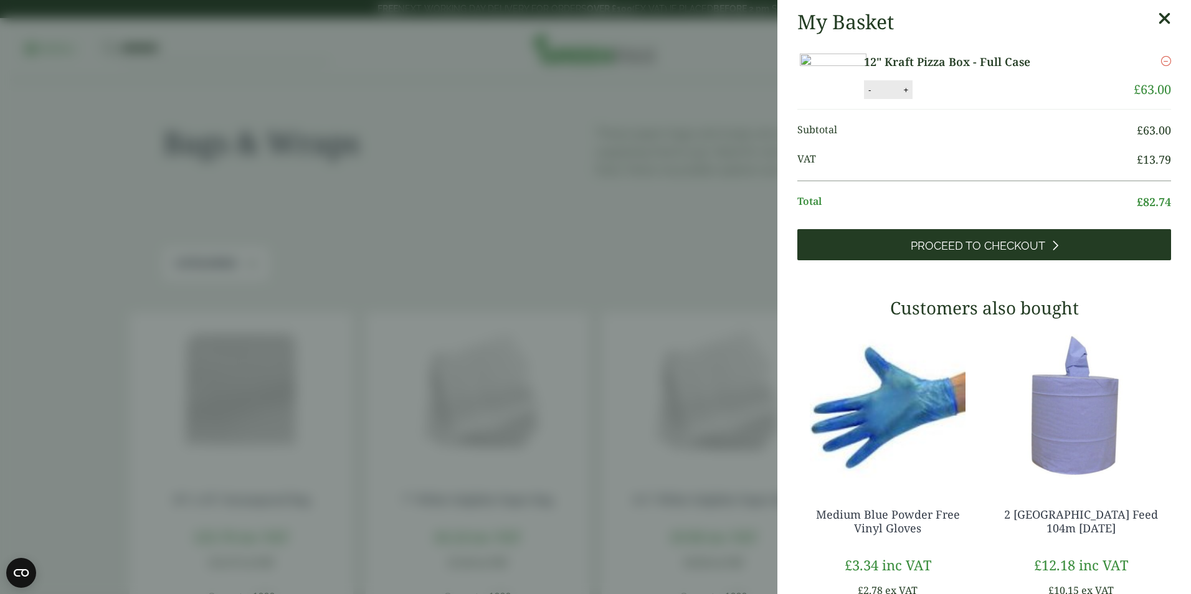
click at [968, 253] on span "Proceed to Checkout" at bounding box center [978, 246] width 135 height 14
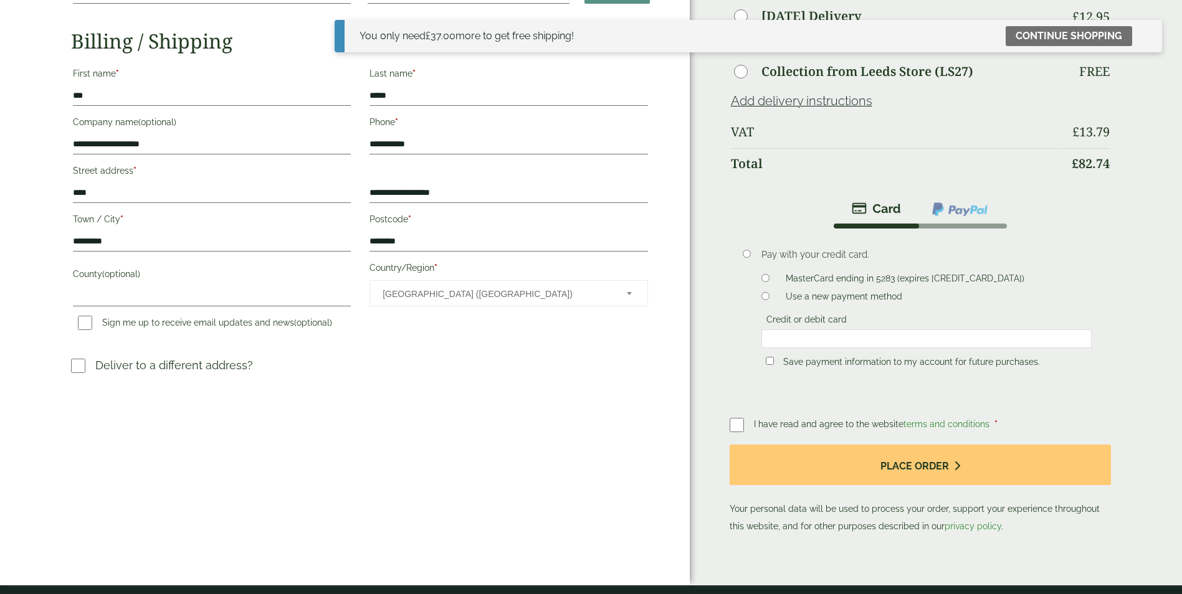
scroll to position [125, 0]
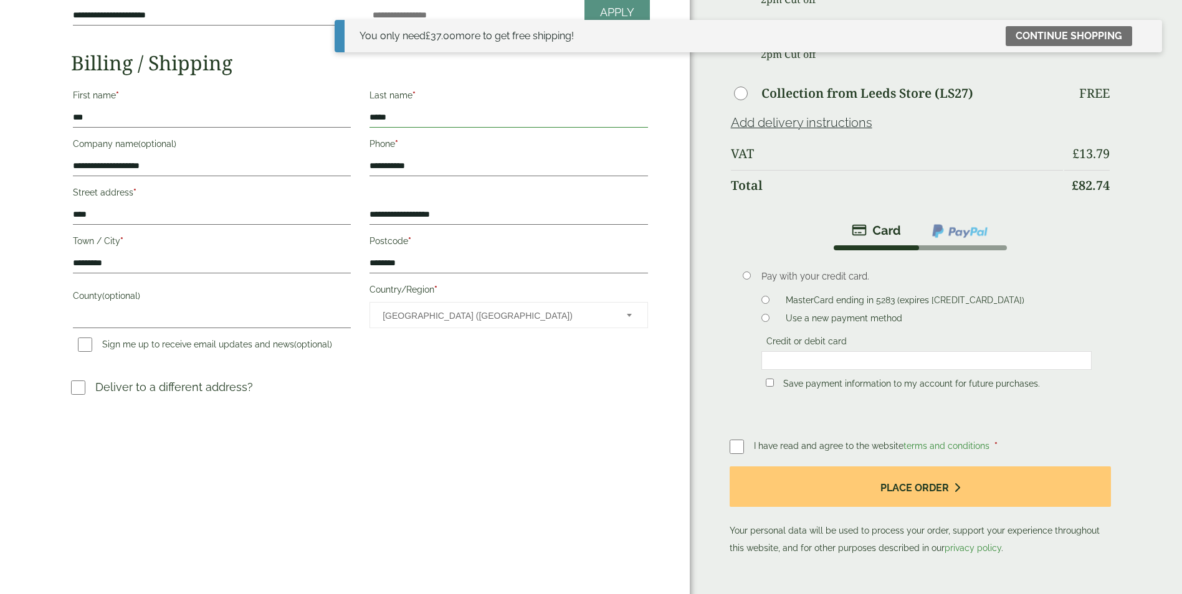
click at [399, 120] on input "*****" at bounding box center [508, 118] width 278 height 20
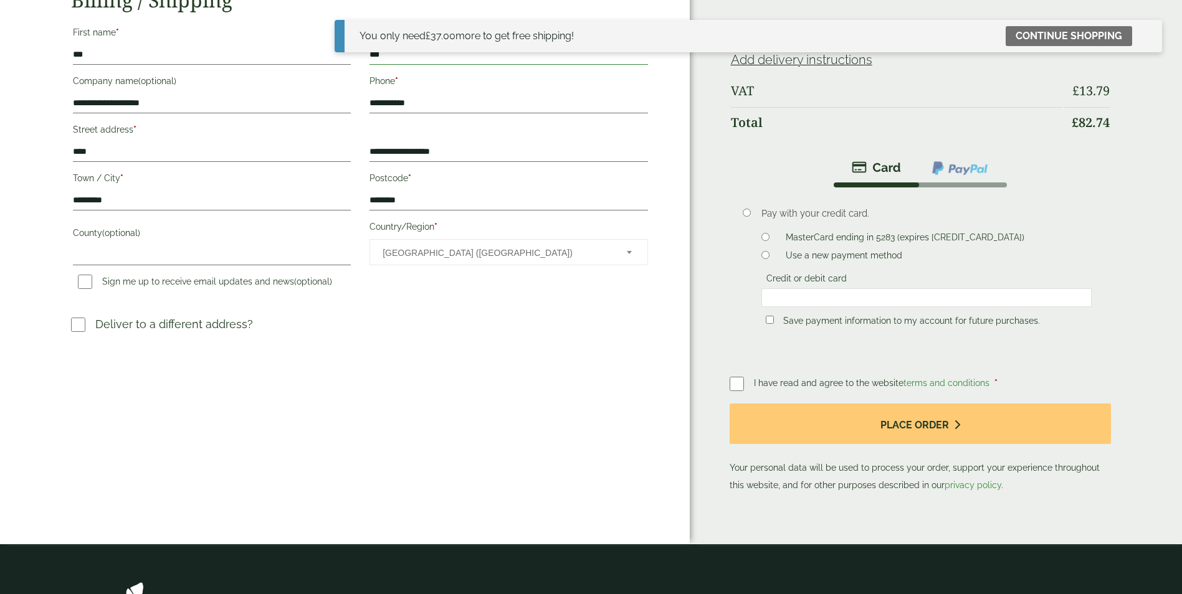
scroll to position [187, 0]
type input "***"
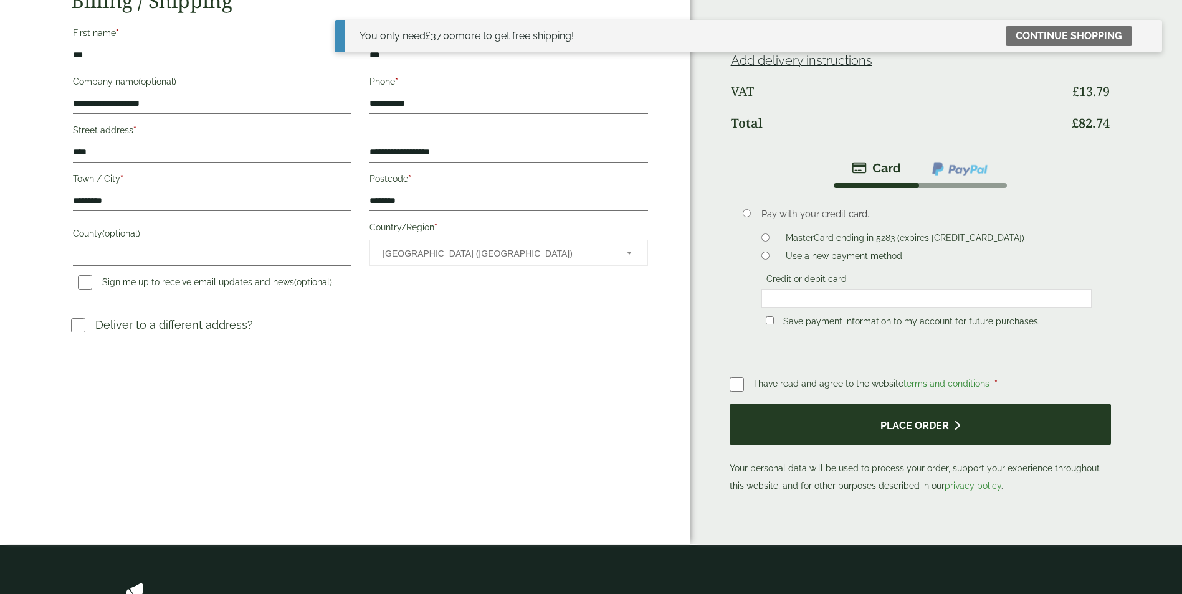
click at [845, 427] on button "Place order" at bounding box center [921, 424] width 382 height 40
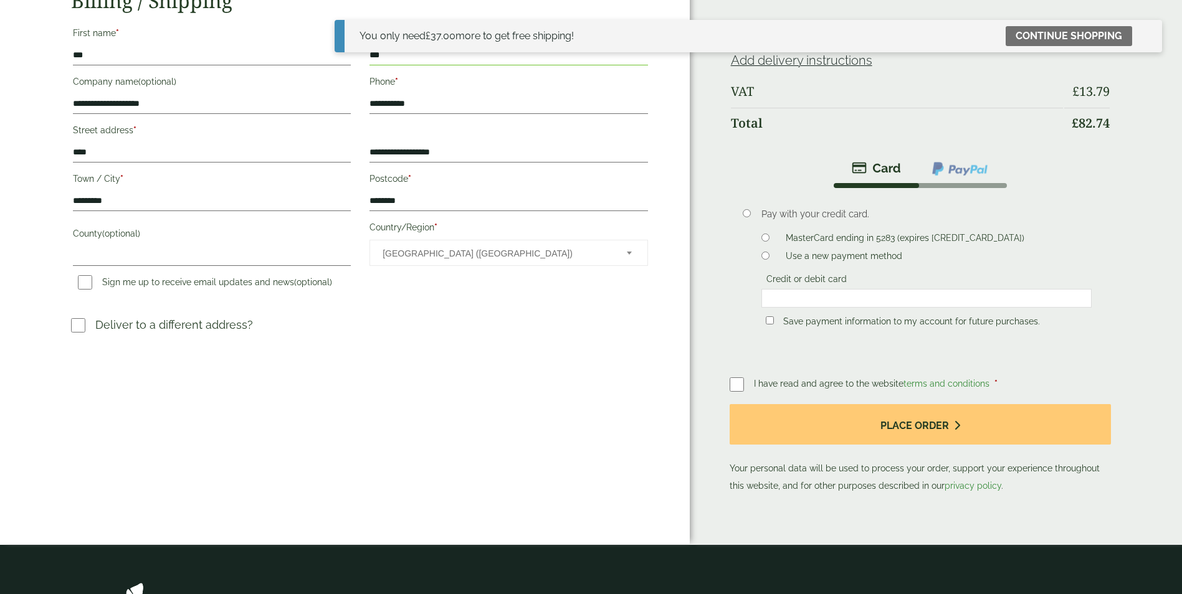
scroll to position [249, 0]
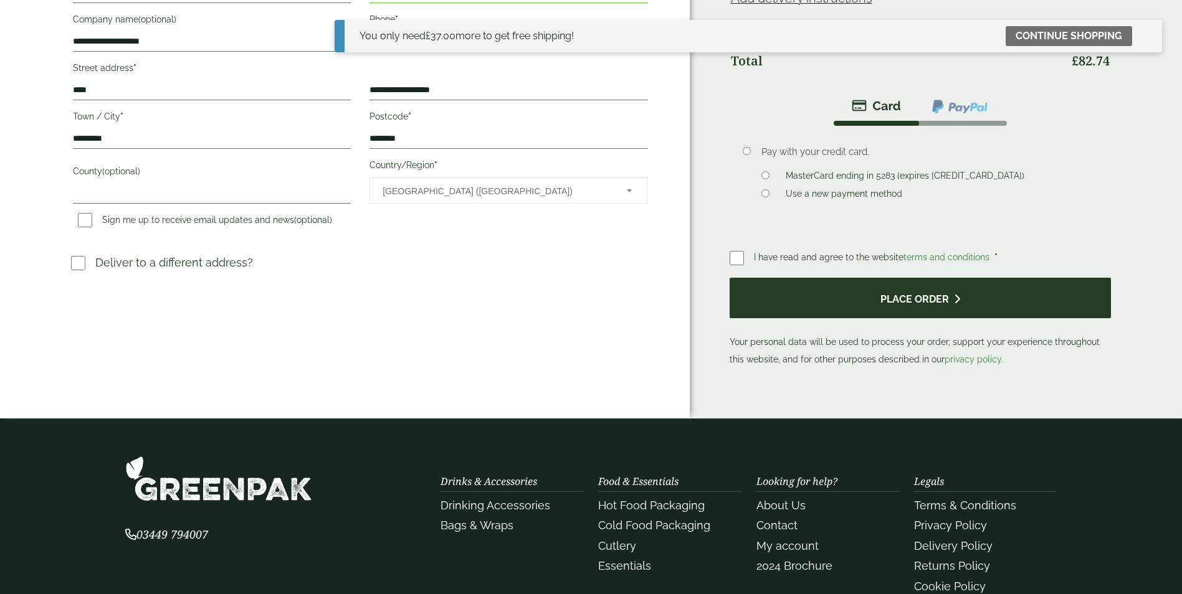
click at [899, 298] on button "Place order" at bounding box center [921, 298] width 382 height 40
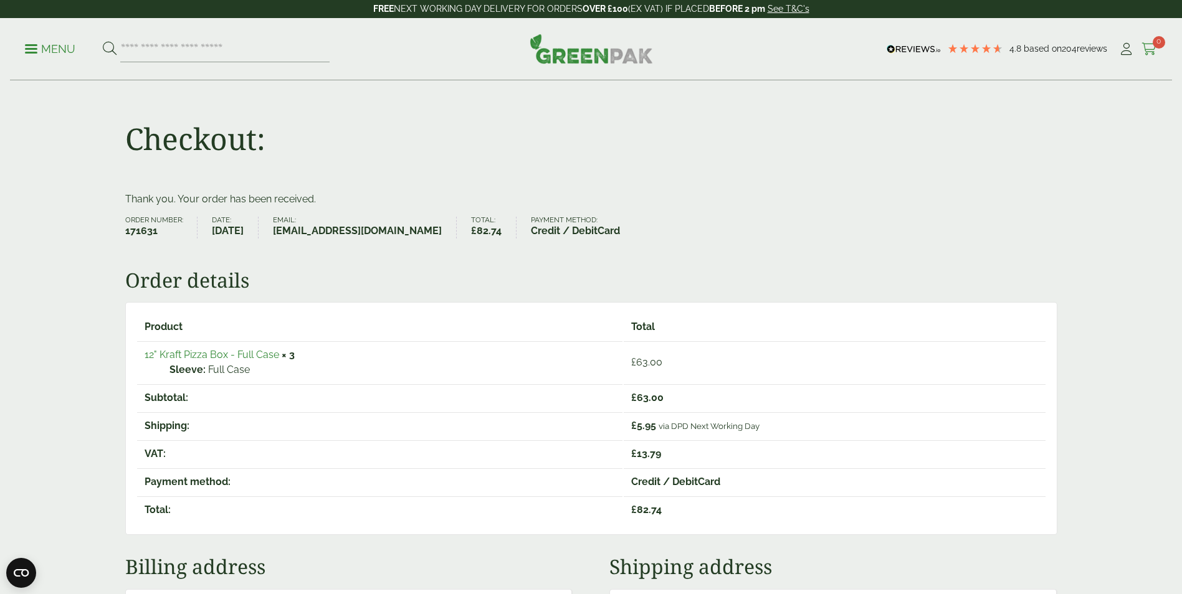
click at [1155, 45] on span "0" at bounding box center [1159, 42] width 12 height 12
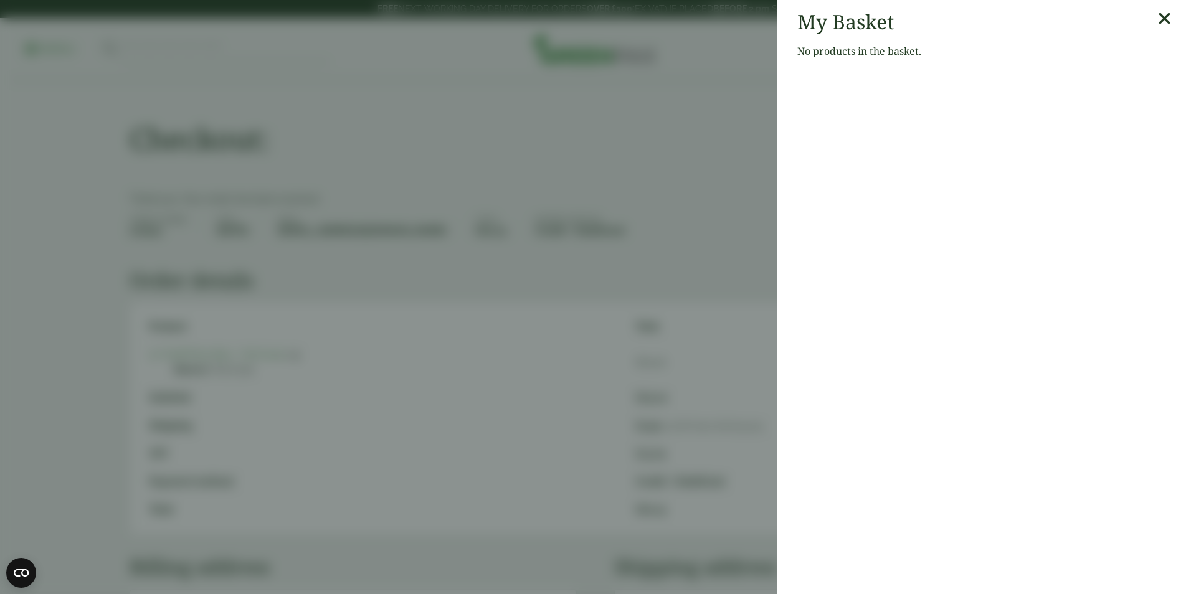
click at [730, 147] on aside "My Basket No products in the basket." at bounding box center [595, 297] width 1191 height 594
